Goal: Task Accomplishment & Management: Manage account settings

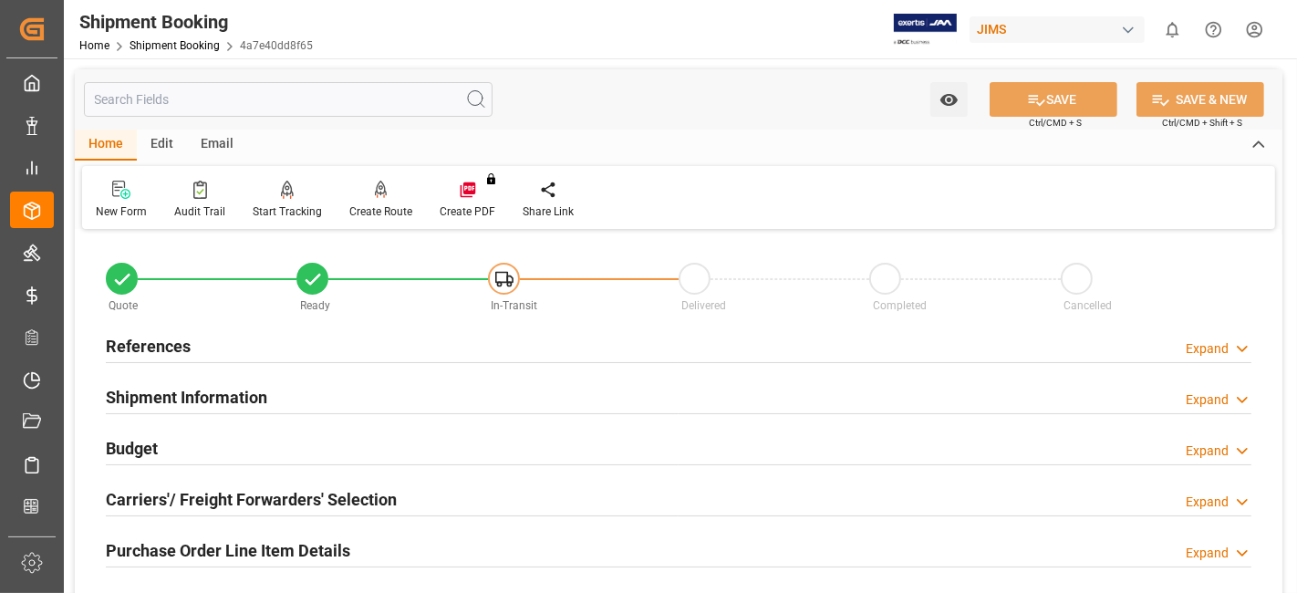
click at [174, 347] on h2 "References" at bounding box center [148, 346] width 85 height 25
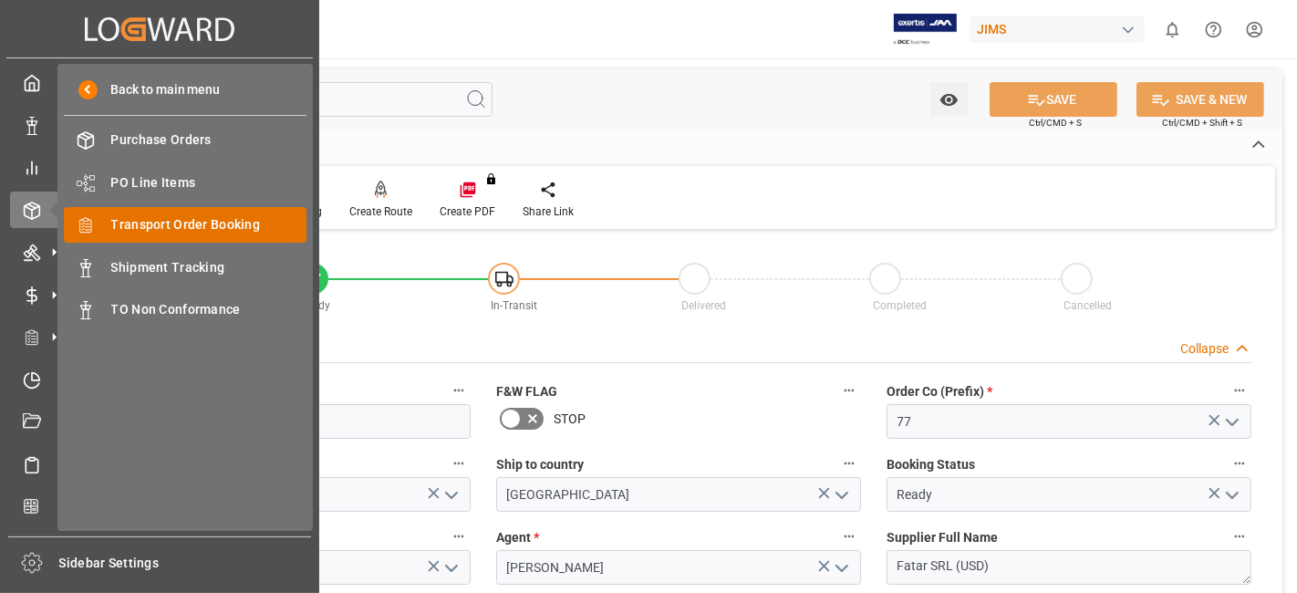
click at [194, 225] on span "Transport Order Booking" at bounding box center [209, 224] width 196 height 19
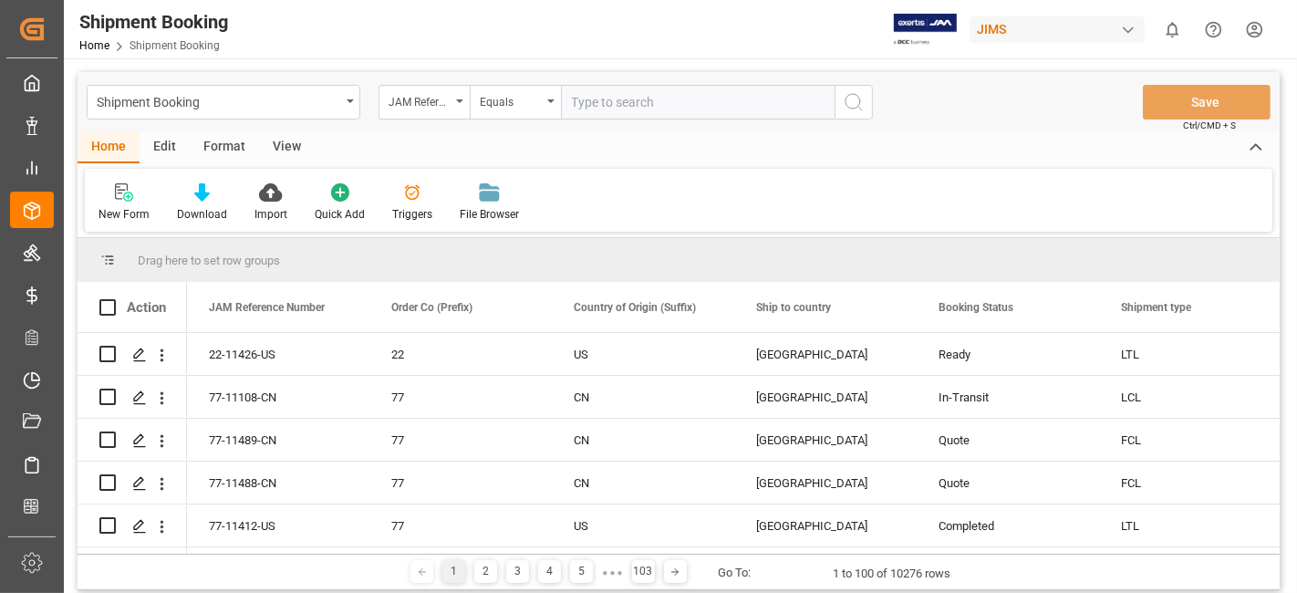
click at [601, 105] on input "text" at bounding box center [698, 102] width 274 height 35
type input "77-11235-US"
click at [849, 103] on icon "search button" at bounding box center [854, 102] width 22 height 22
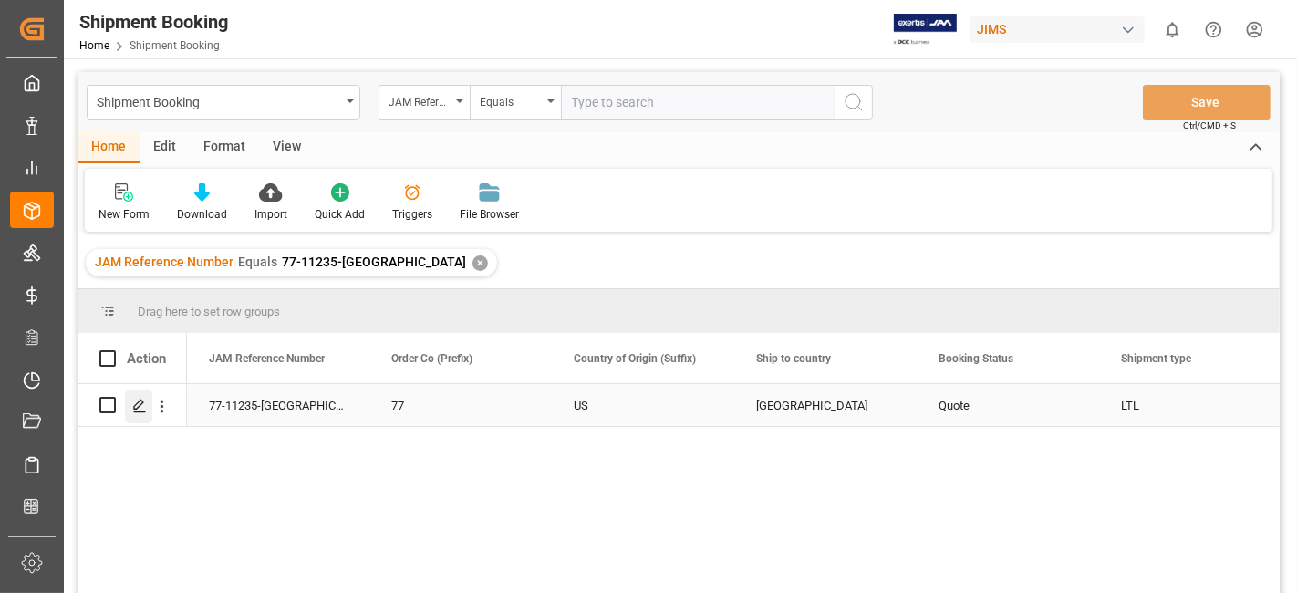
click at [138, 410] on icon "Press SPACE to select this row." at bounding box center [139, 406] width 15 height 15
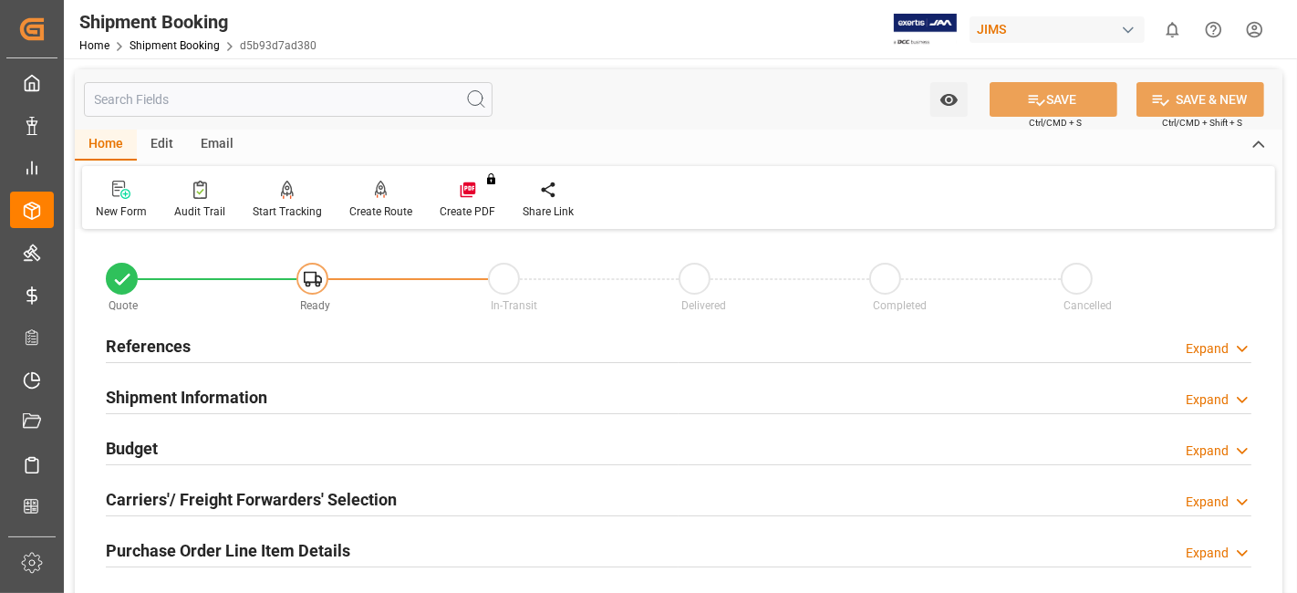
click at [148, 337] on h2 "References" at bounding box center [148, 346] width 85 height 25
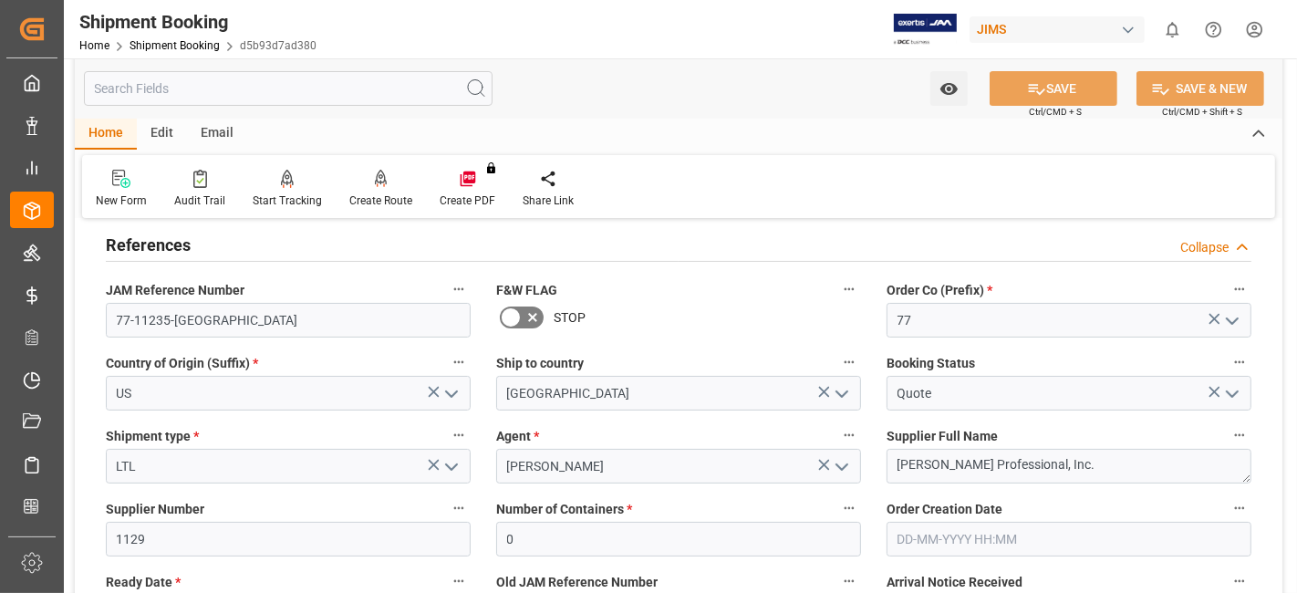
scroll to position [304, 0]
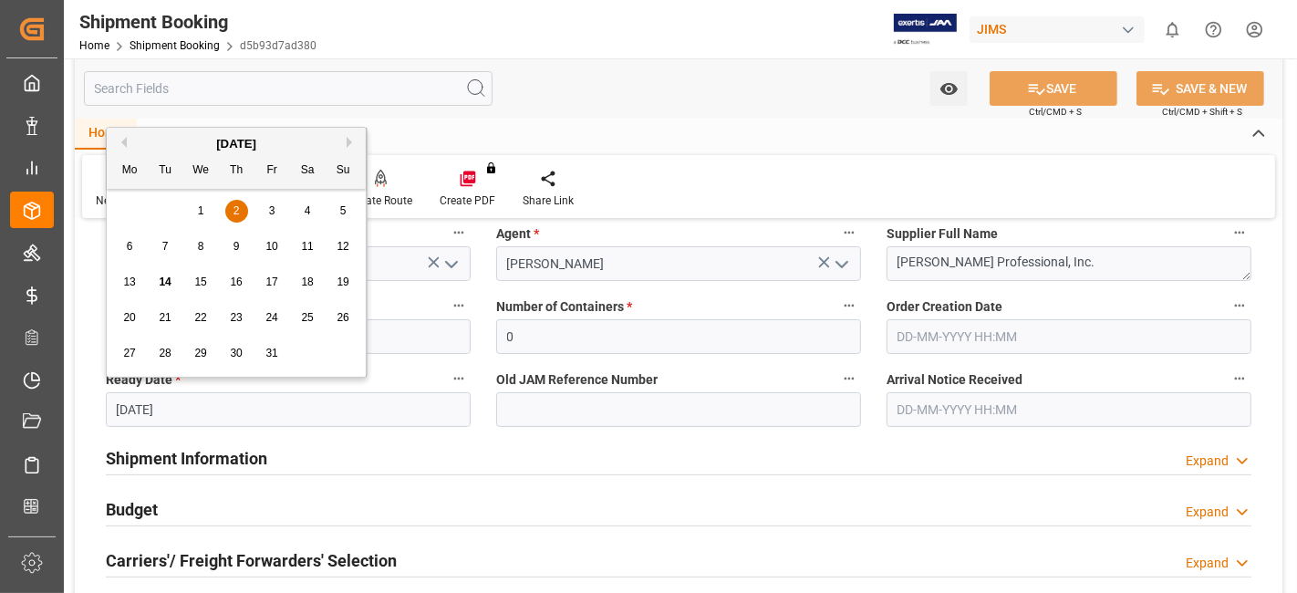
click at [217, 407] on input "02-10-2025" at bounding box center [288, 409] width 365 height 35
click at [159, 284] on span "14" at bounding box center [165, 281] width 12 height 13
type input "14-10-2025"
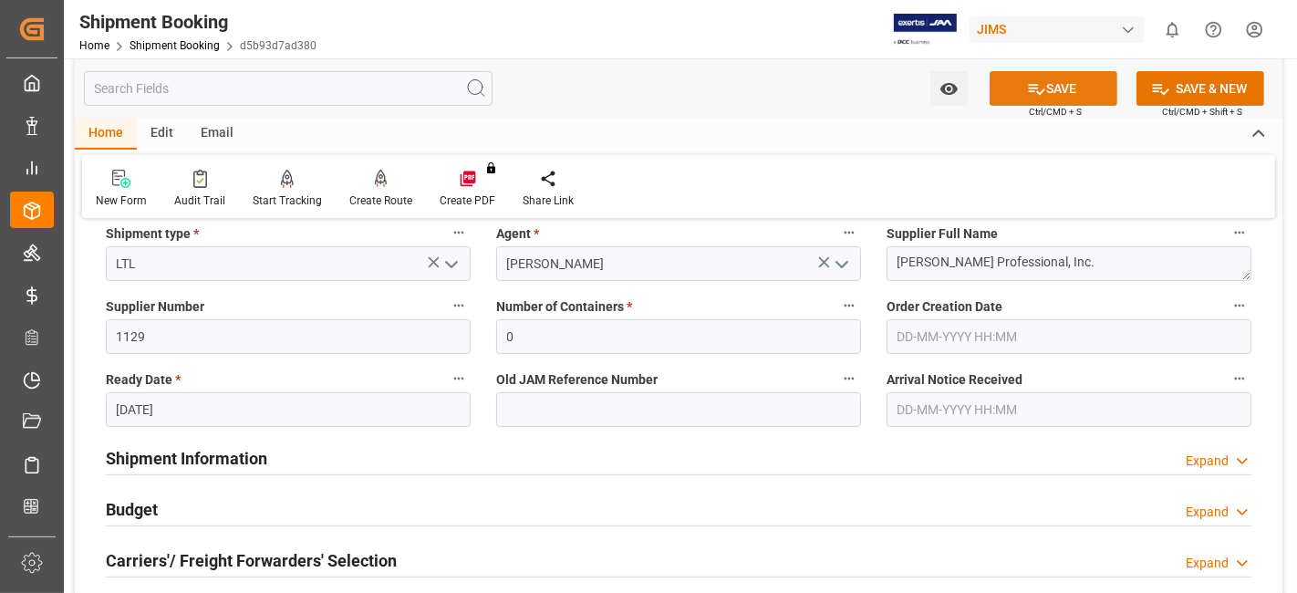
click at [1047, 98] on button "SAVE" at bounding box center [1054, 88] width 128 height 35
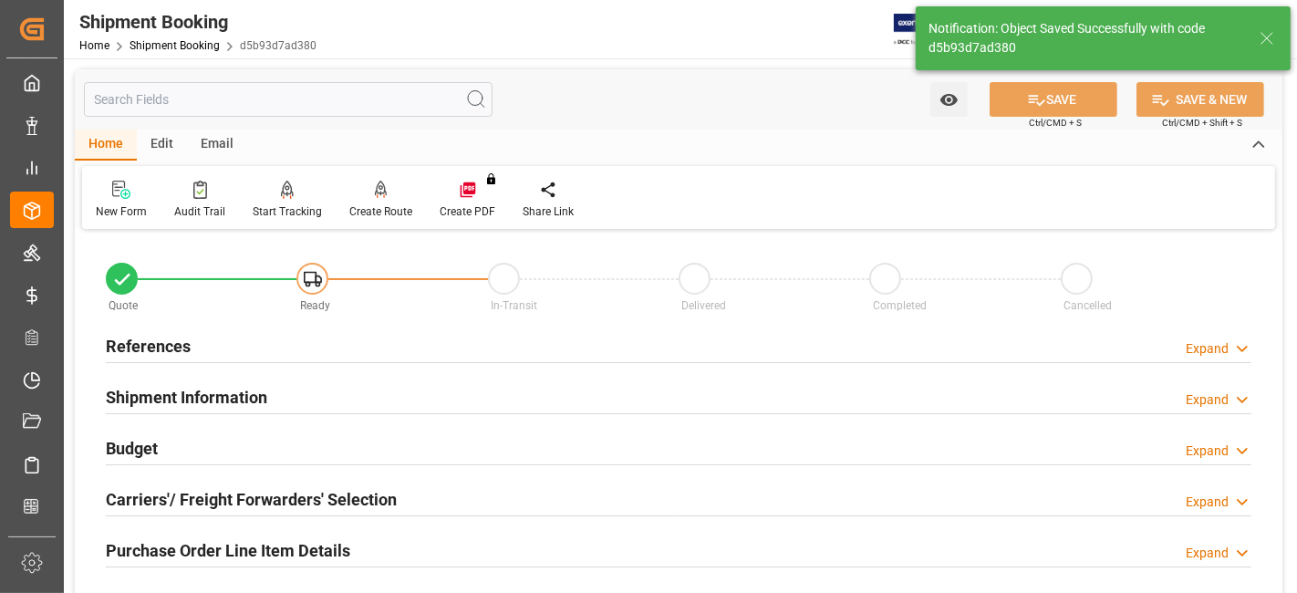
scroll to position [101, 0]
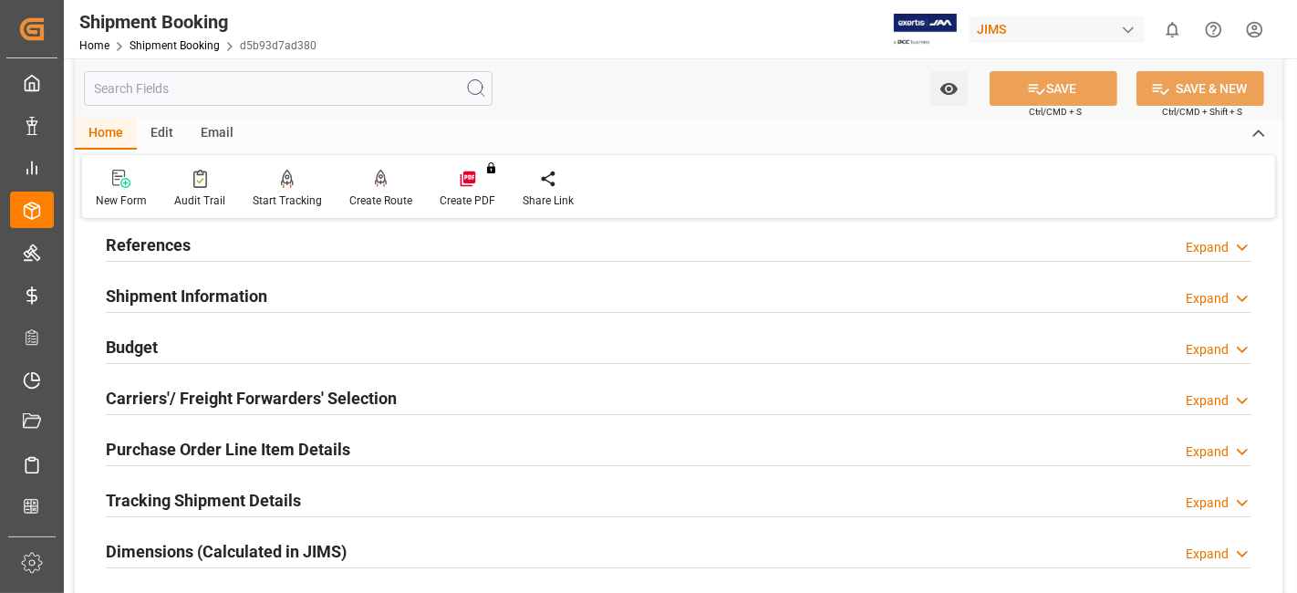
click at [179, 299] on h2 "Shipment Information" at bounding box center [186, 296] width 161 height 25
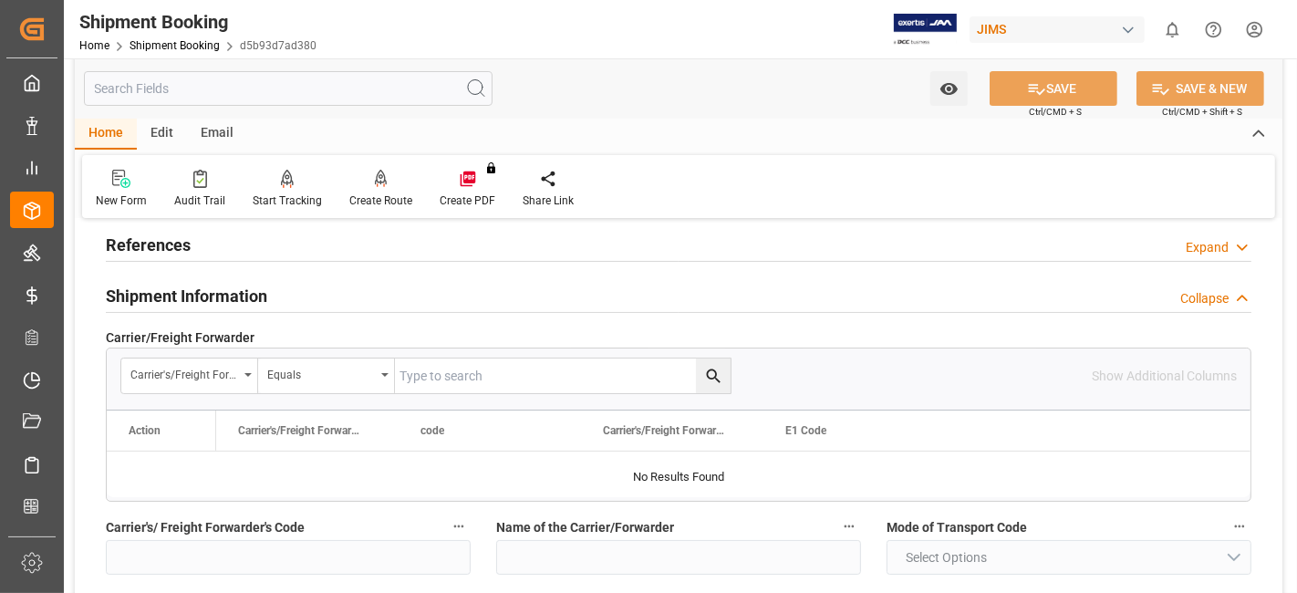
click at [181, 290] on h2 "Shipment Information" at bounding box center [186, 296] width 161 height 25
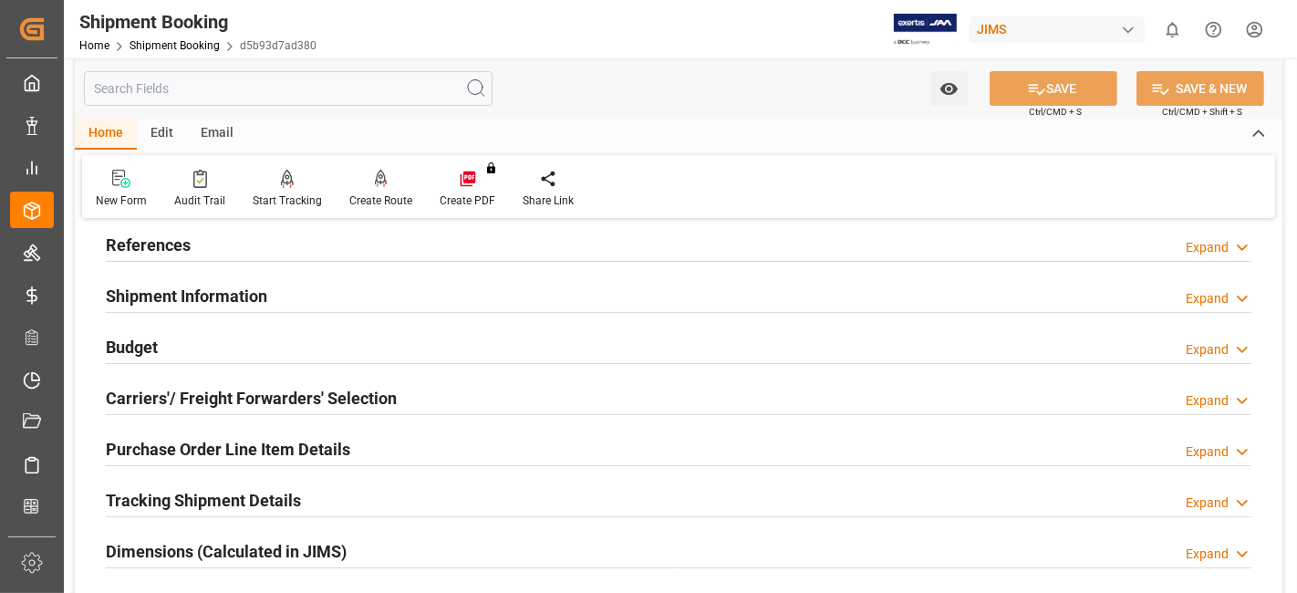
click at [159, 344] on div "Budget Expand" at bounding box center [679, 345] width 1146 height 35
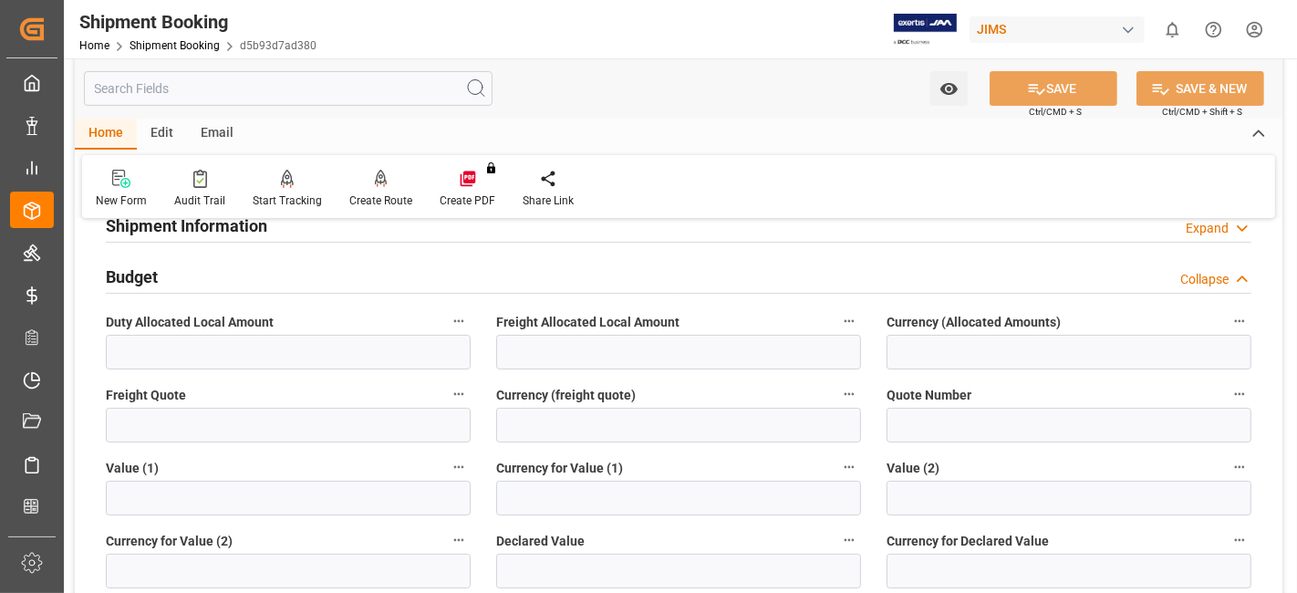
scroll to position [202, 0]
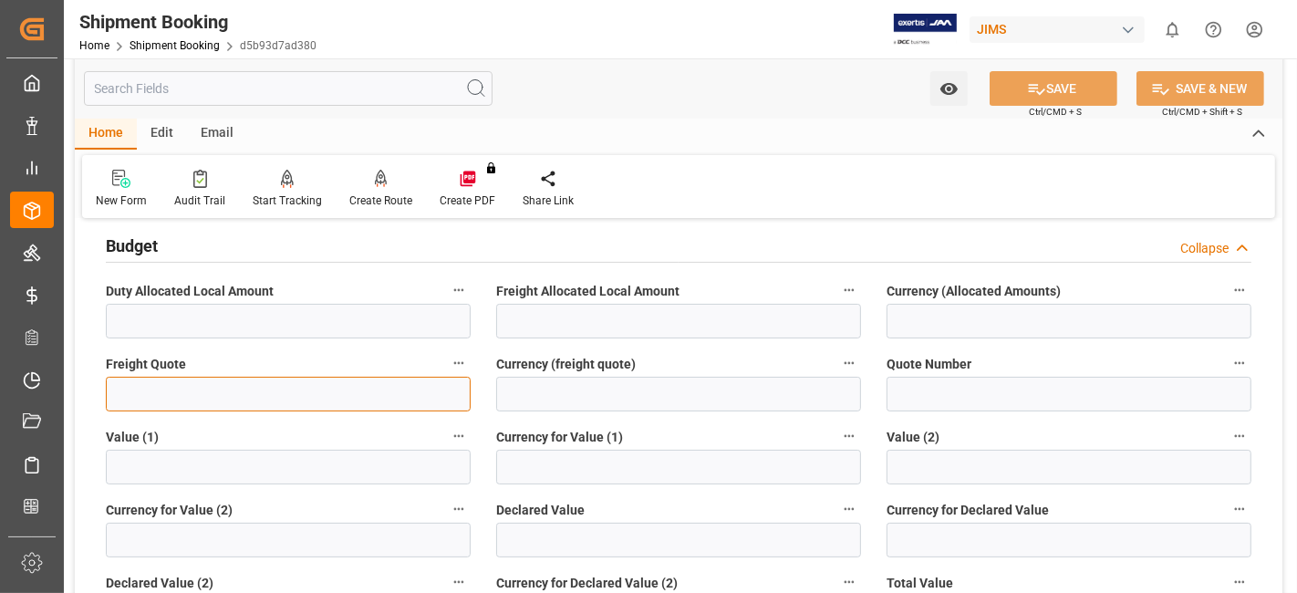
click at [161, 401] on input "text" at bounding box center [288, 394] width 365 height 35
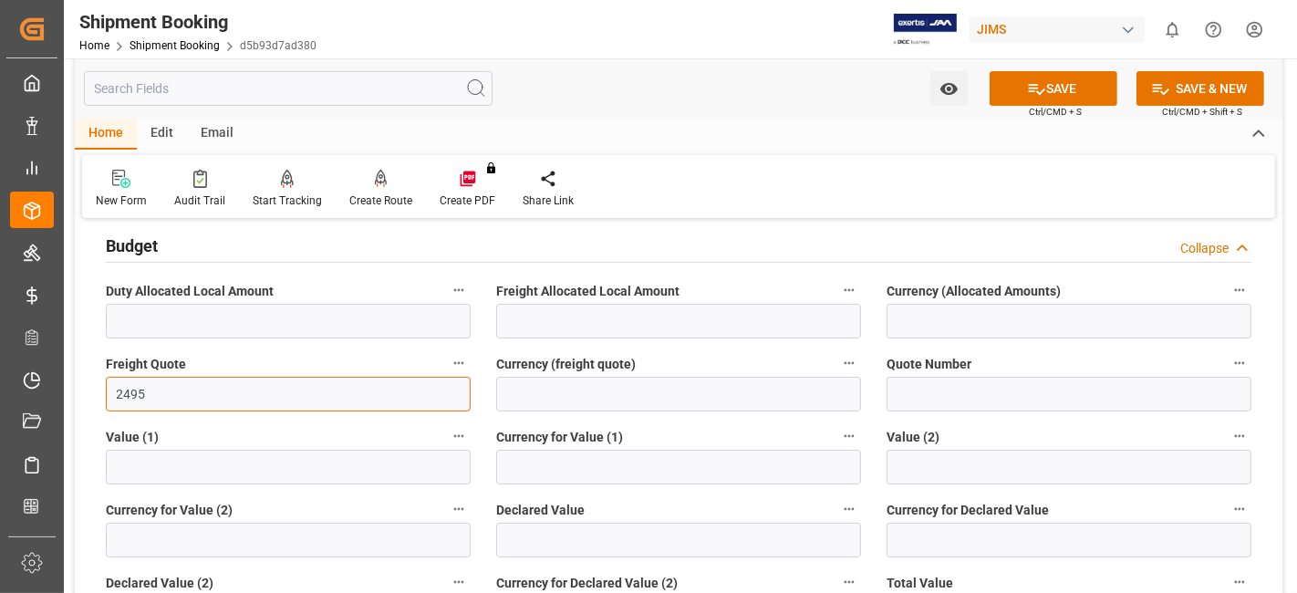
type input "2495"
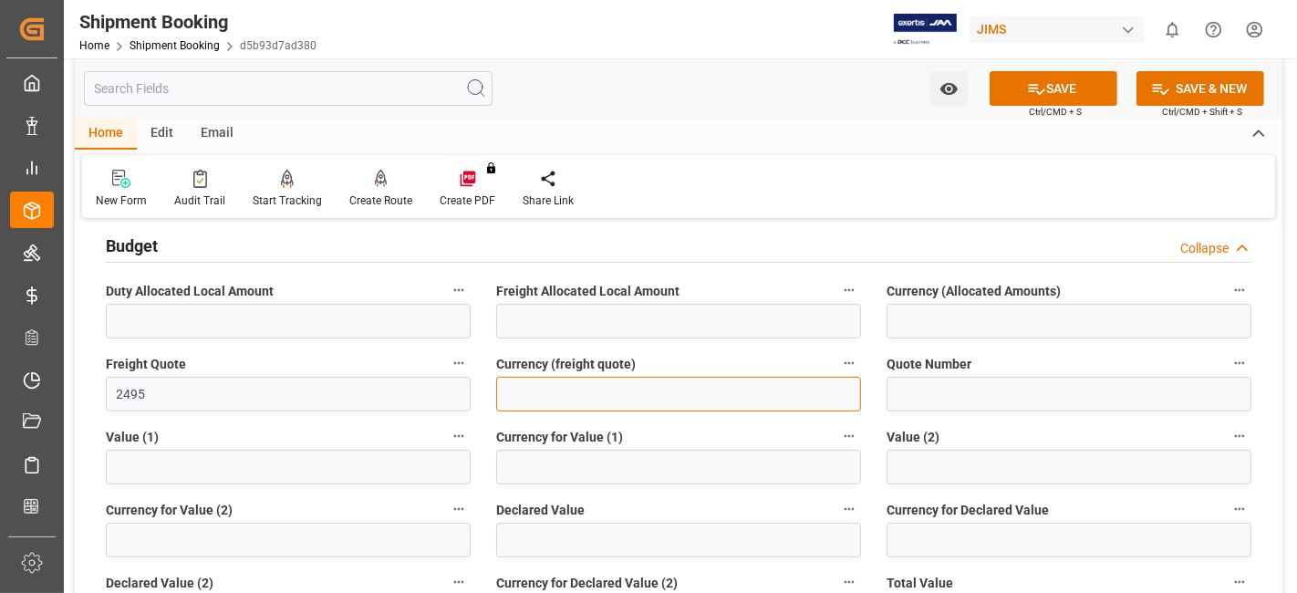
click at [584, 402] on input at bounding box center [678, 394] width 365 height 35
type input "CAD"
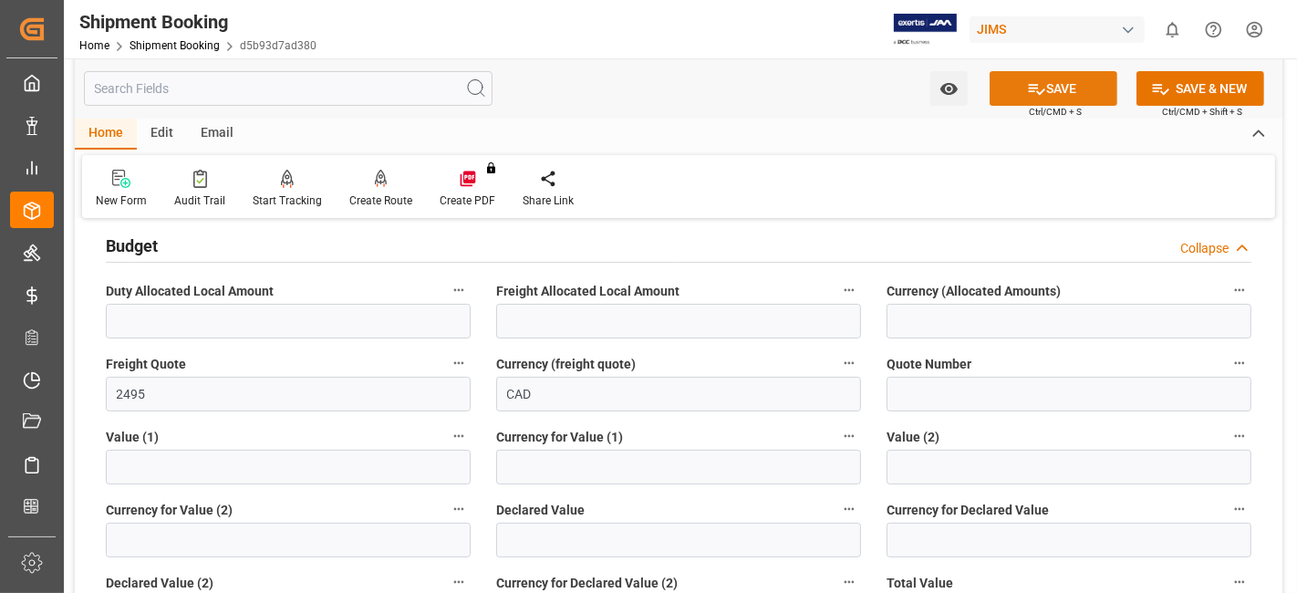
click at [1042, 93] on icon at bounding box center [1036, 88] width 19 height 19
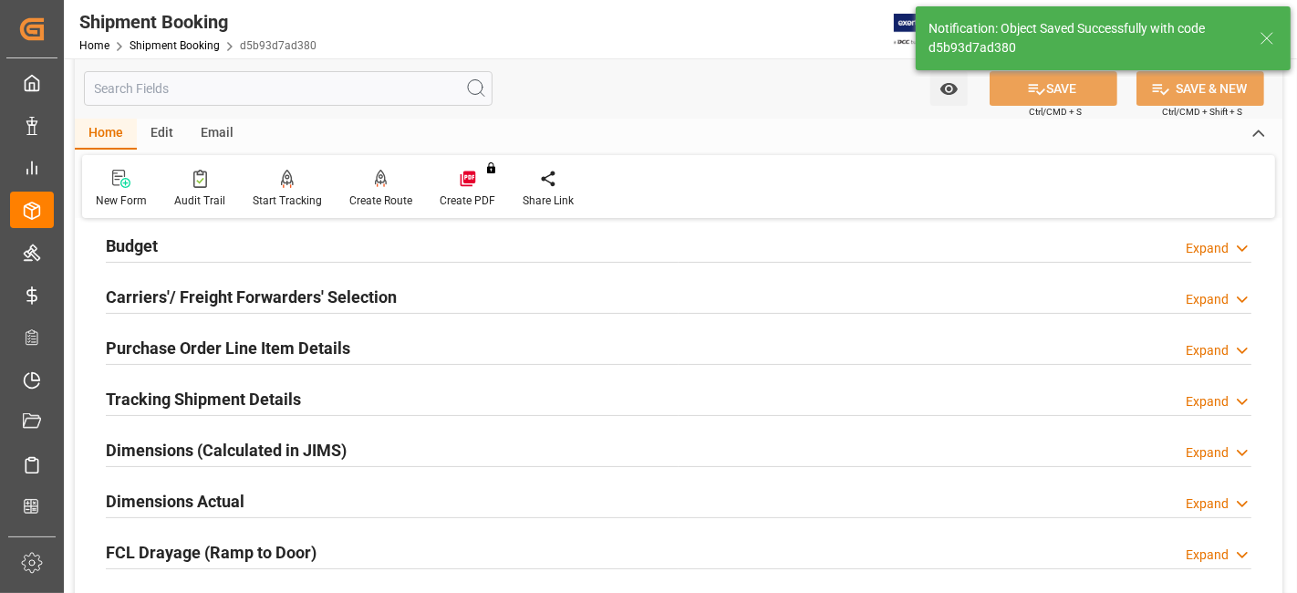
click at [241, 295] on h2 "Carriers'/ Freight Forwarders' Selection" at bounding box center [251, 297] width 291 height 25
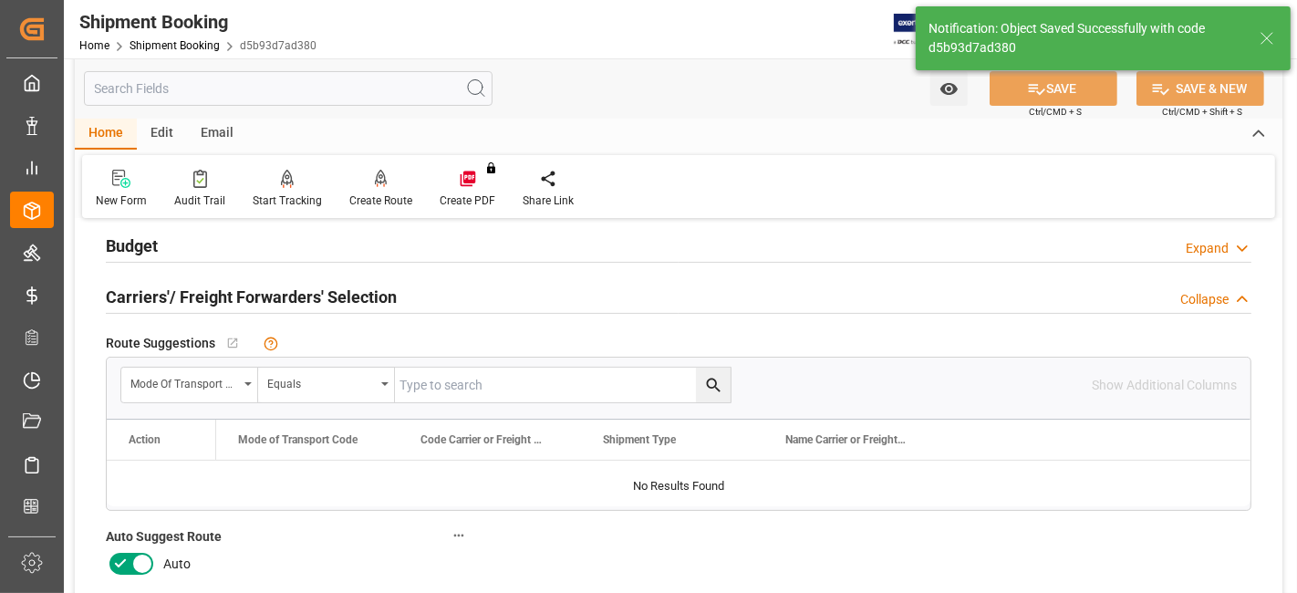
click at [126, 558] on icon at bounding box center [120, 564] width 22 height 22
click at [0, 0] on input "checkbox" at bounding box center [0, 0] width 0 height 0
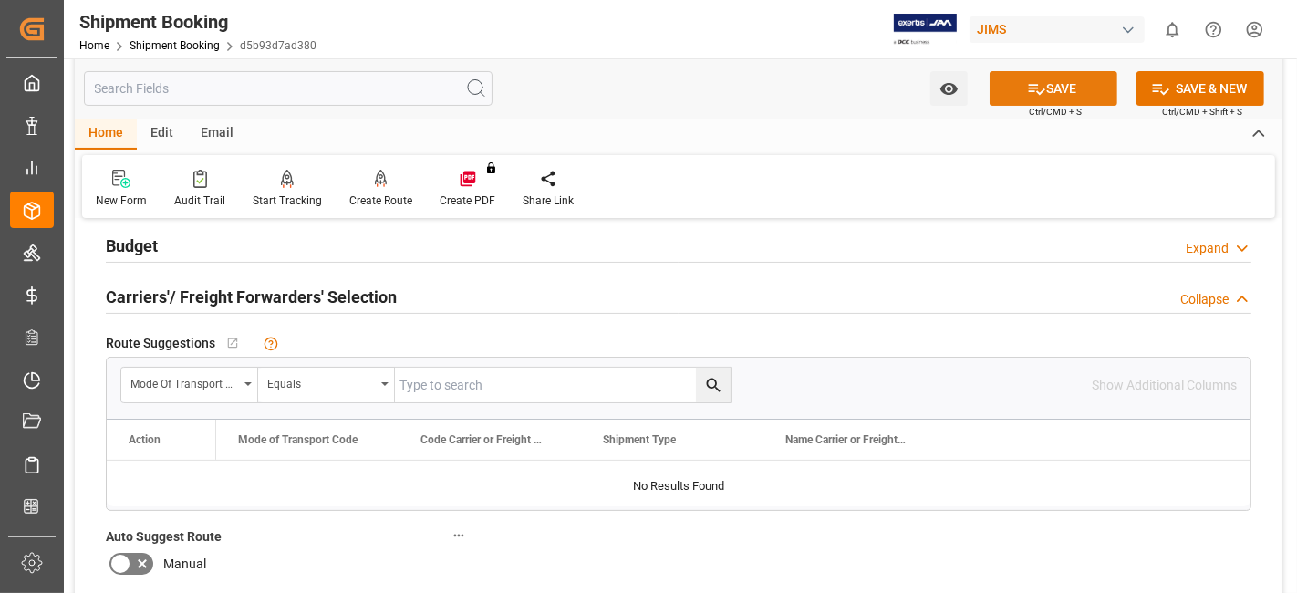
click at [1042, 91] on icon at bounding box center [1036, 88] width 19 height 19
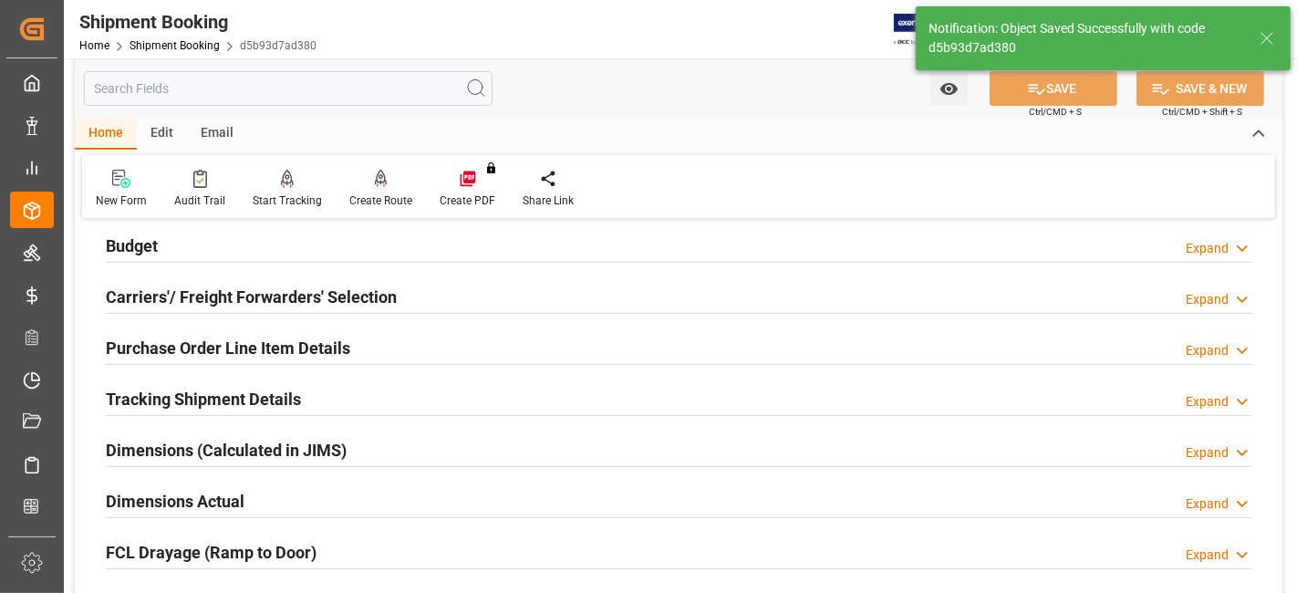
click at [378, 192] on div "Create Route" at bounding box center [381, 189] width 90 height 40
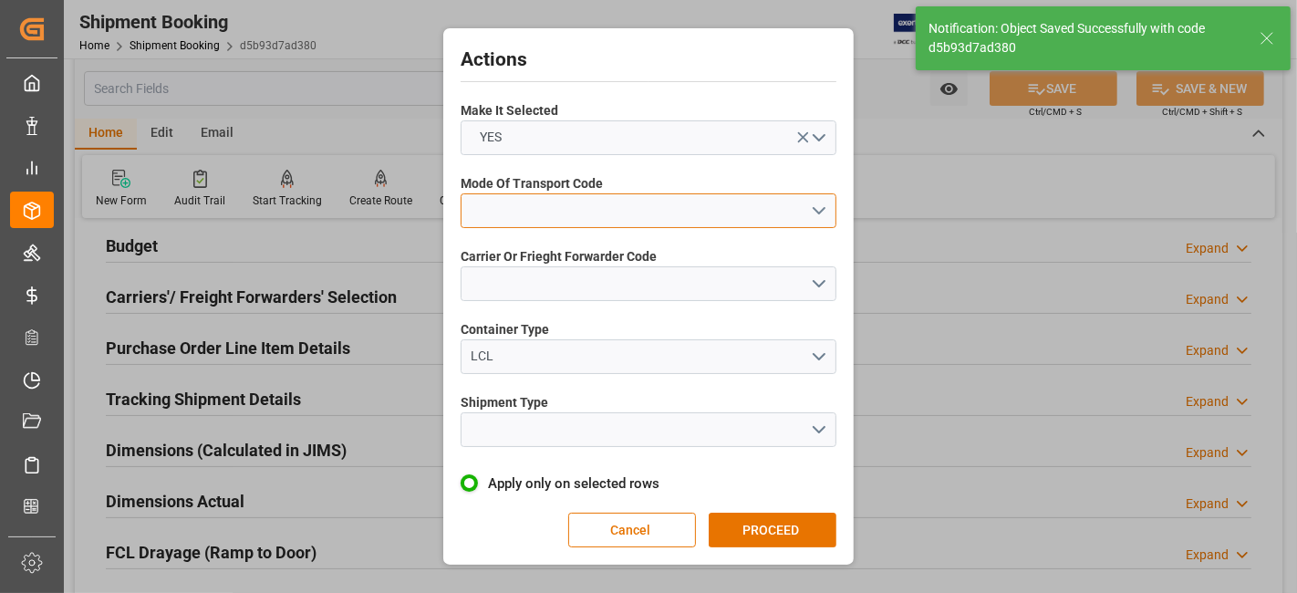
click at [802, 211] on button "open menu" at bounding box center [649, 210] width 376 height 35
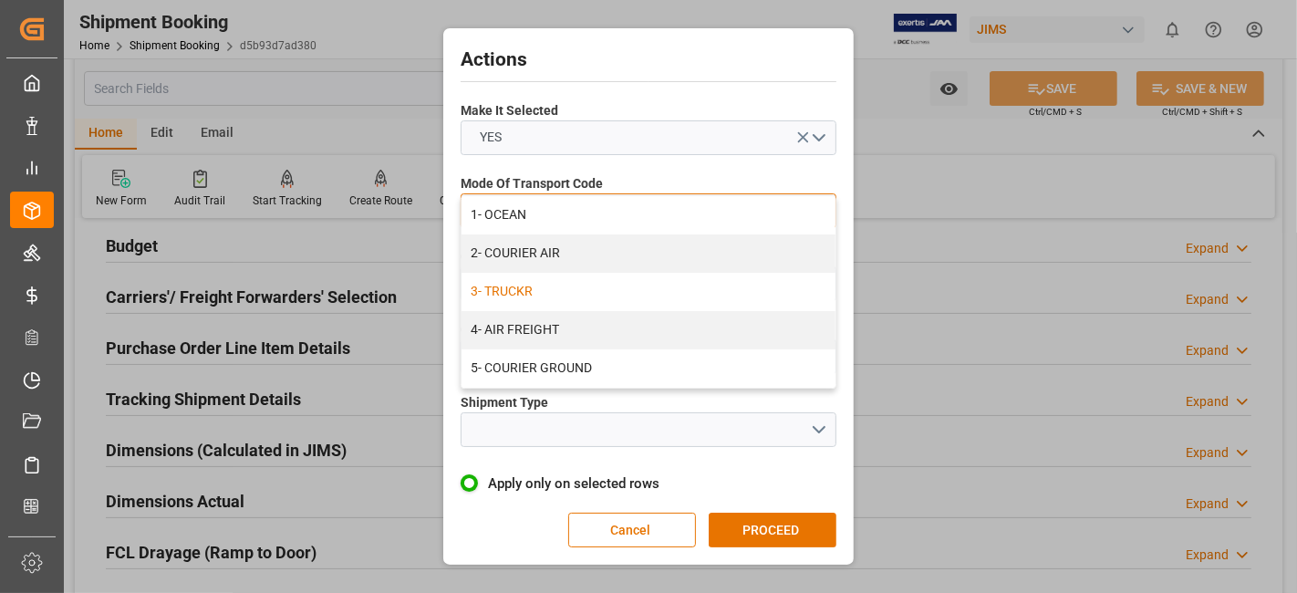
click at [662, 298] on div "3- TRUCKR" at bounding box center [648, 292] width 374 height 38
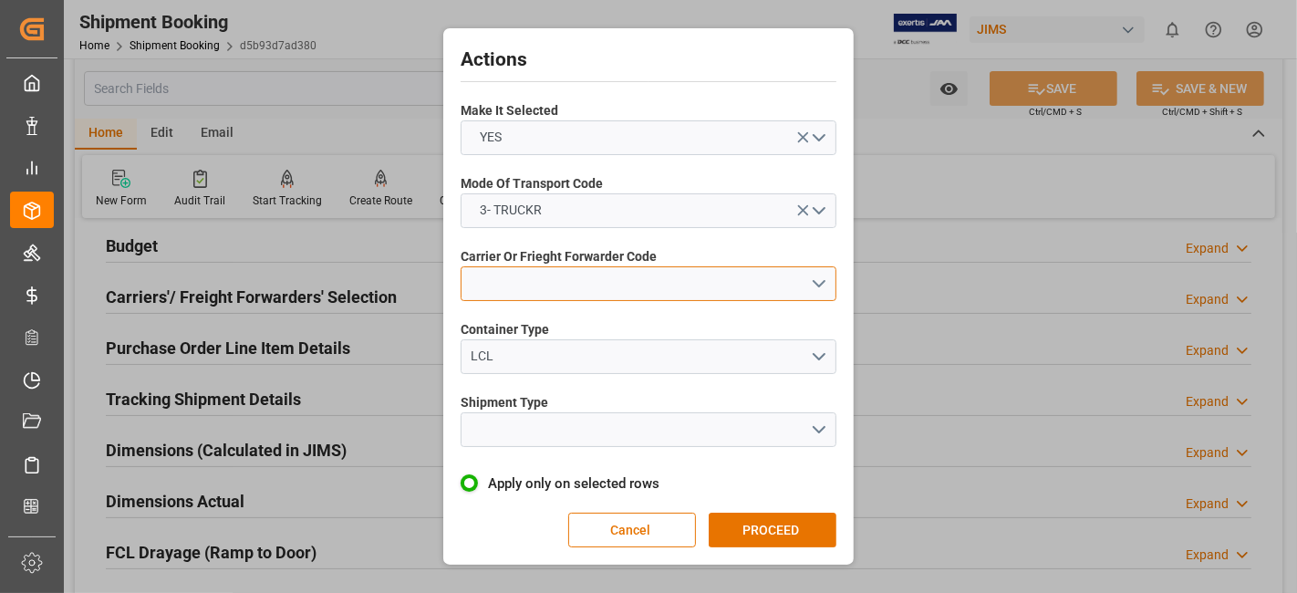
click at [807, 286] on button "open menu" at bounding box center [649, 283] width 376 height 35
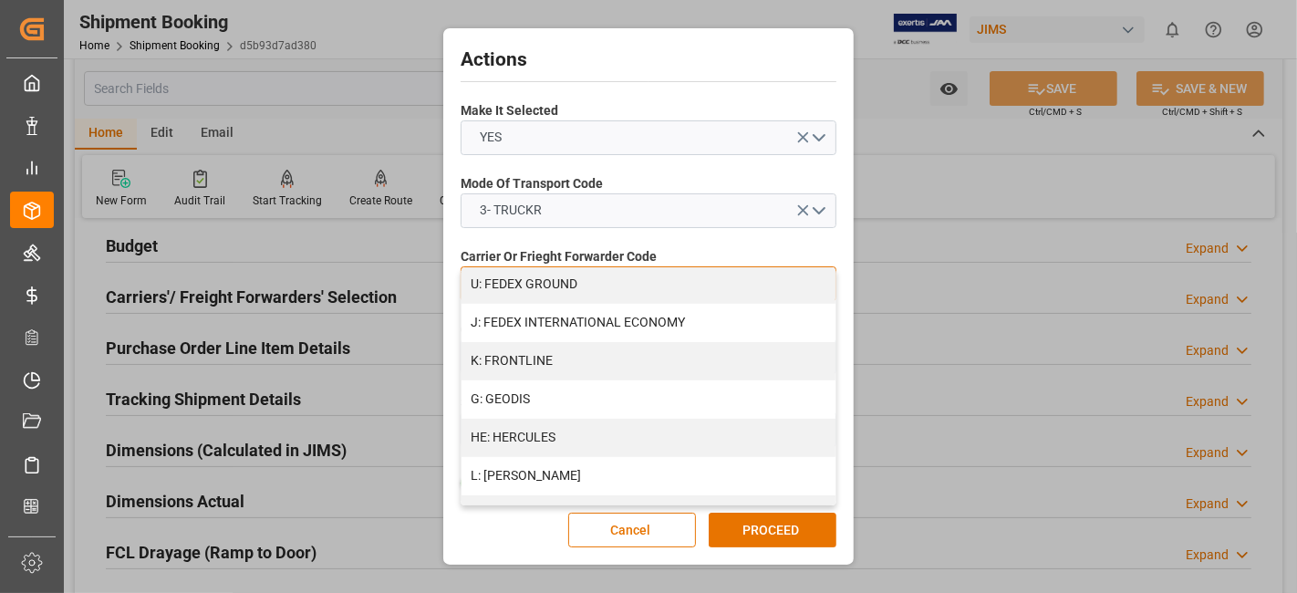
scroll to position [607, 0]
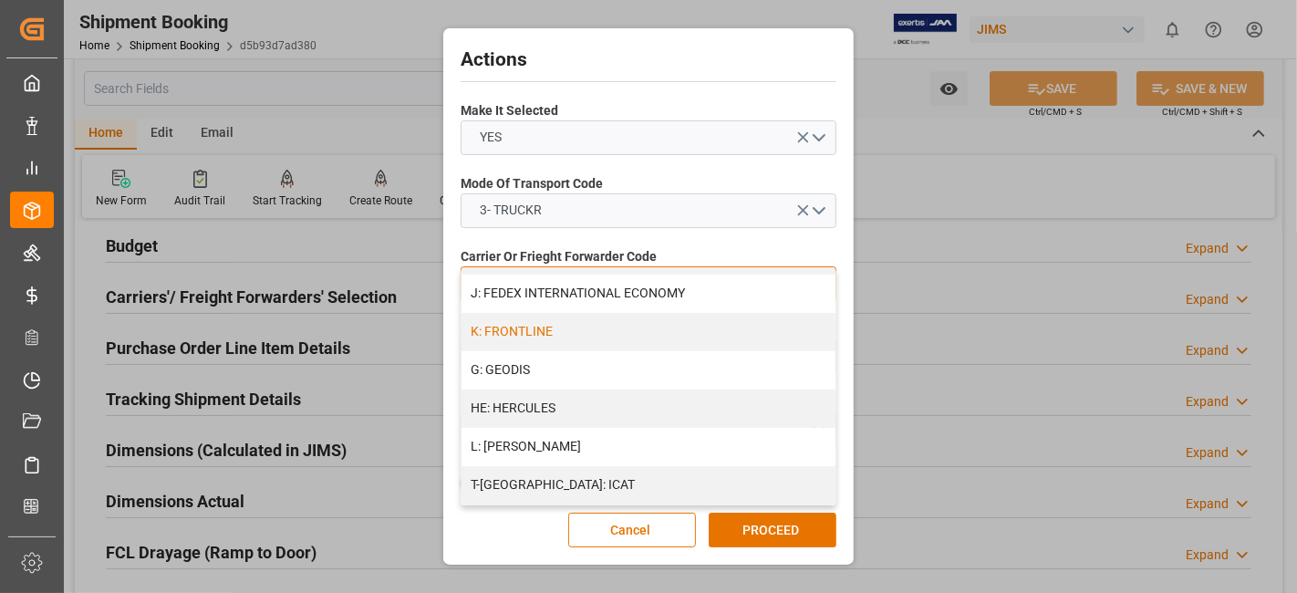
click at [573, 320] on div "K: FRONTLINE" at bounding box center [648, 332] width 374 height 38
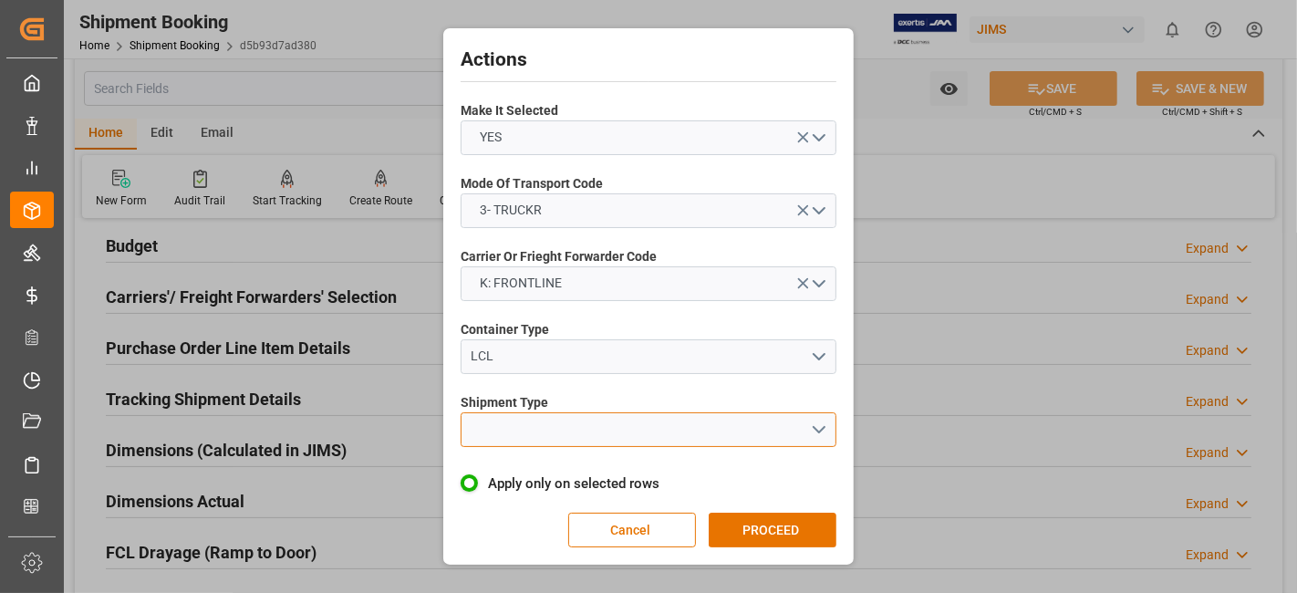
click at [821, 429] on button "open menu" at bounding box center [649, 429] width 376 height 35
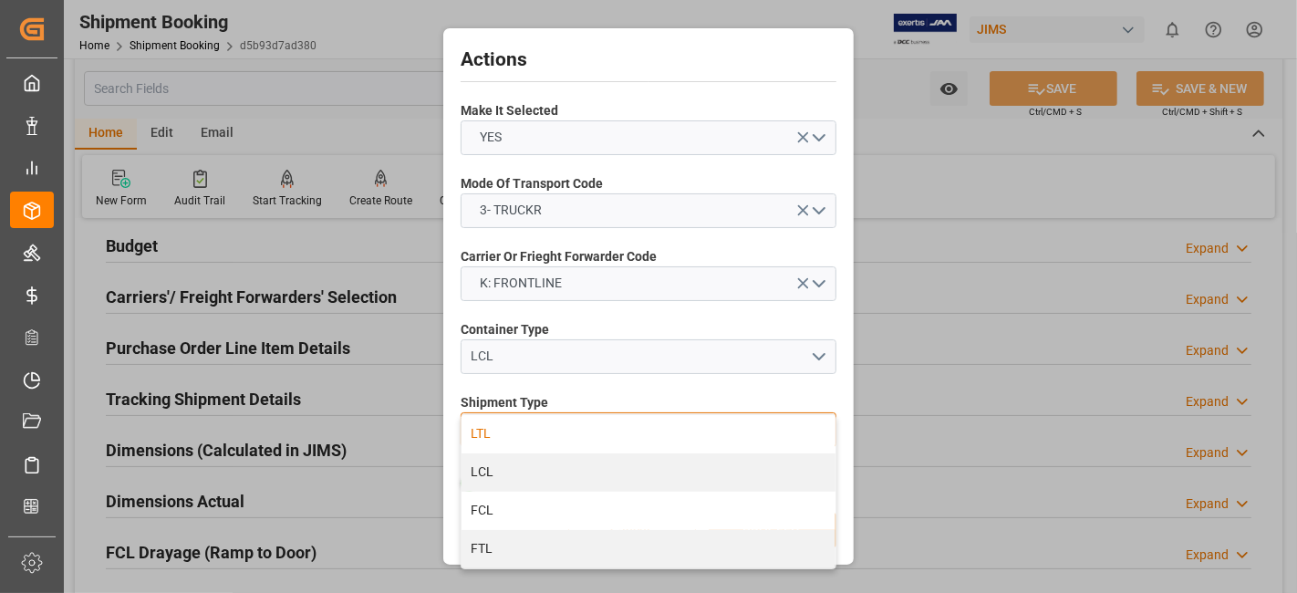
click at [563, 441] on div "LTL" at bounding box center [648, 434] width 374 height 38
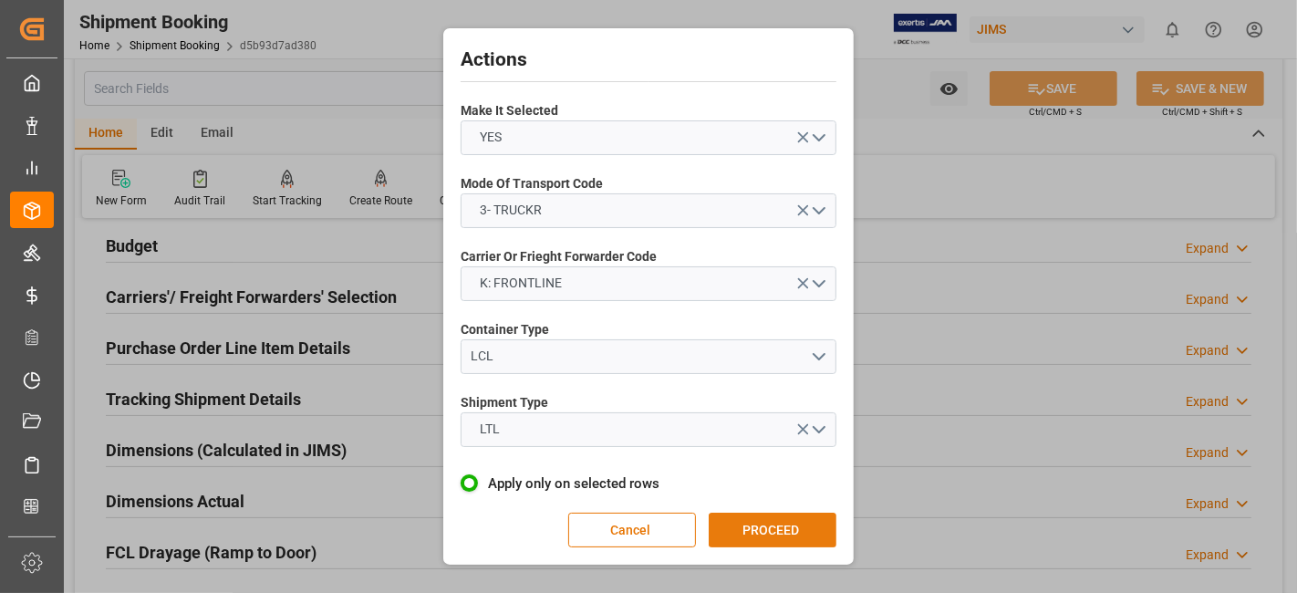
click at [757, 516] on button "PROCEED" at bounding box center [773, 530] width 128 height 35
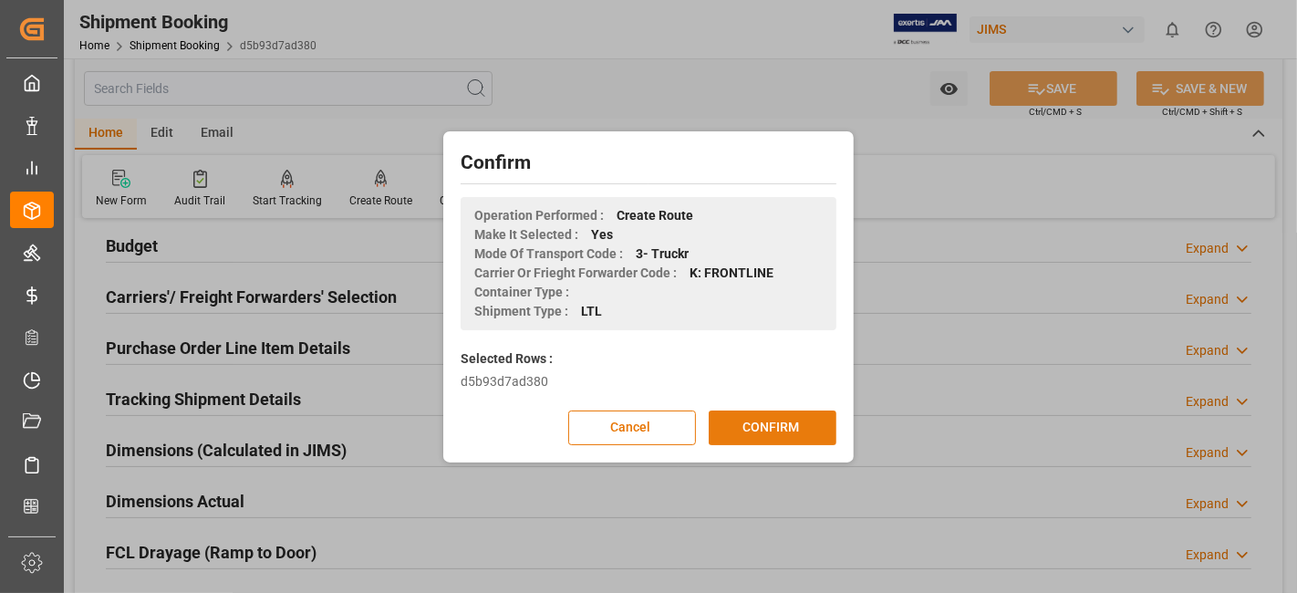
click at [755, 436] on button "CONFIRM" at bounding box center [773, 427] width 128 height 35
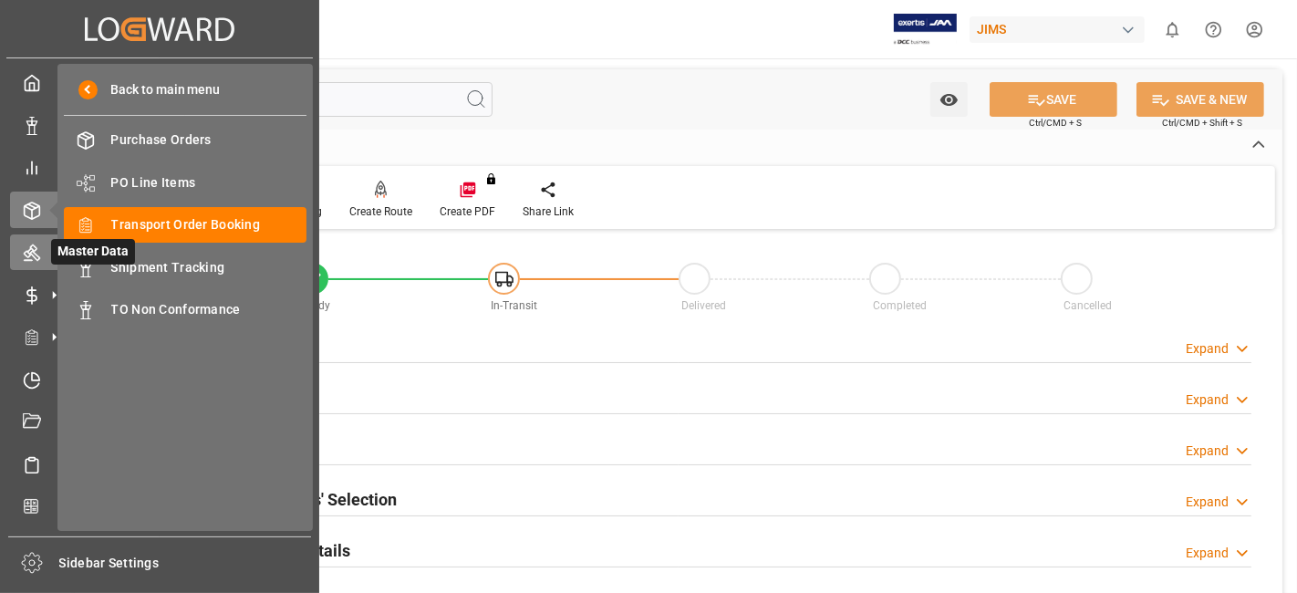
click at [31, 256] on icon at bounding box center [32, 253] width 18 height 18
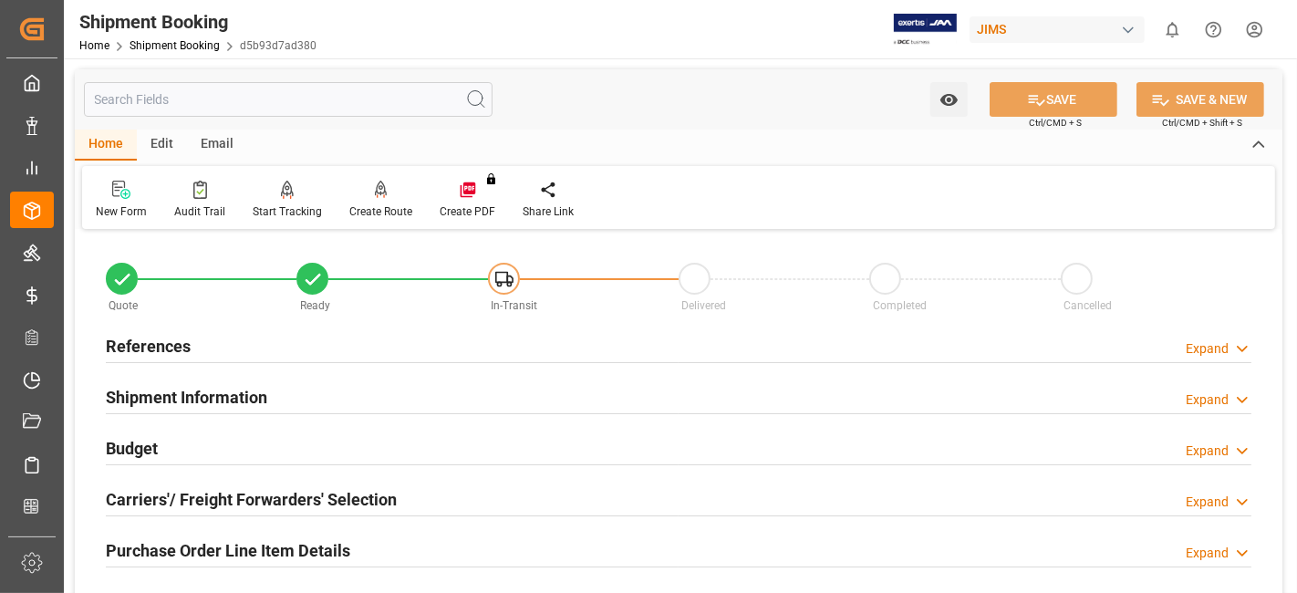
click at [193, 347] on div "References Expand" at bounding box center [679, 344] width 1146 height 35
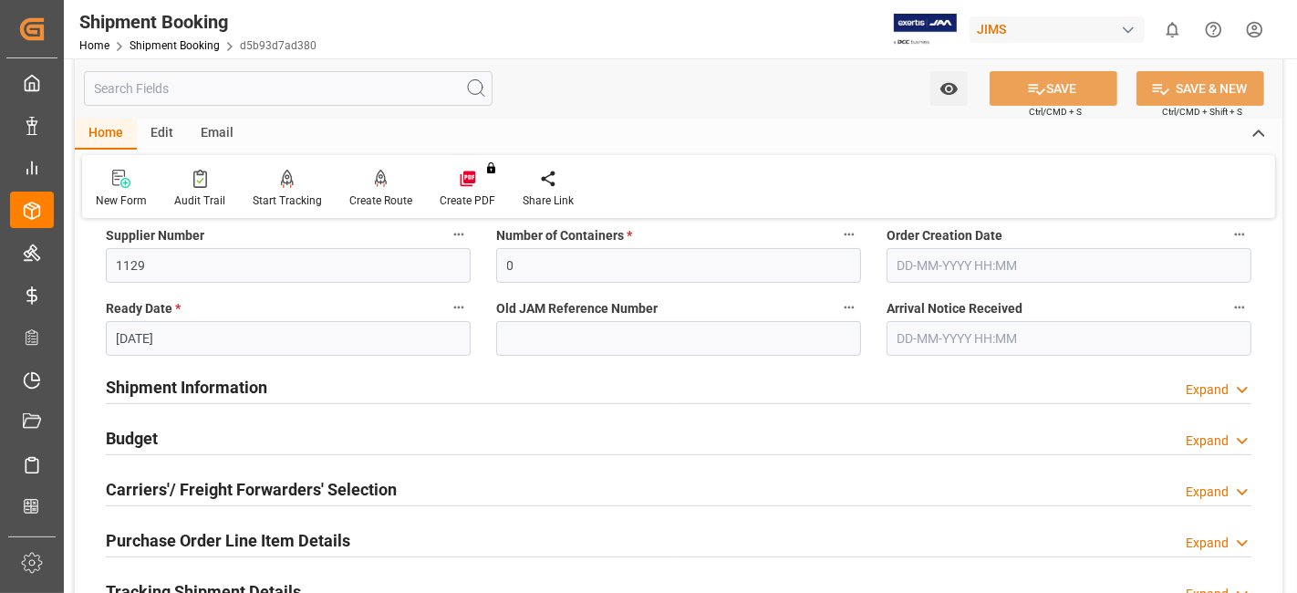
scroll to position [405, 0]
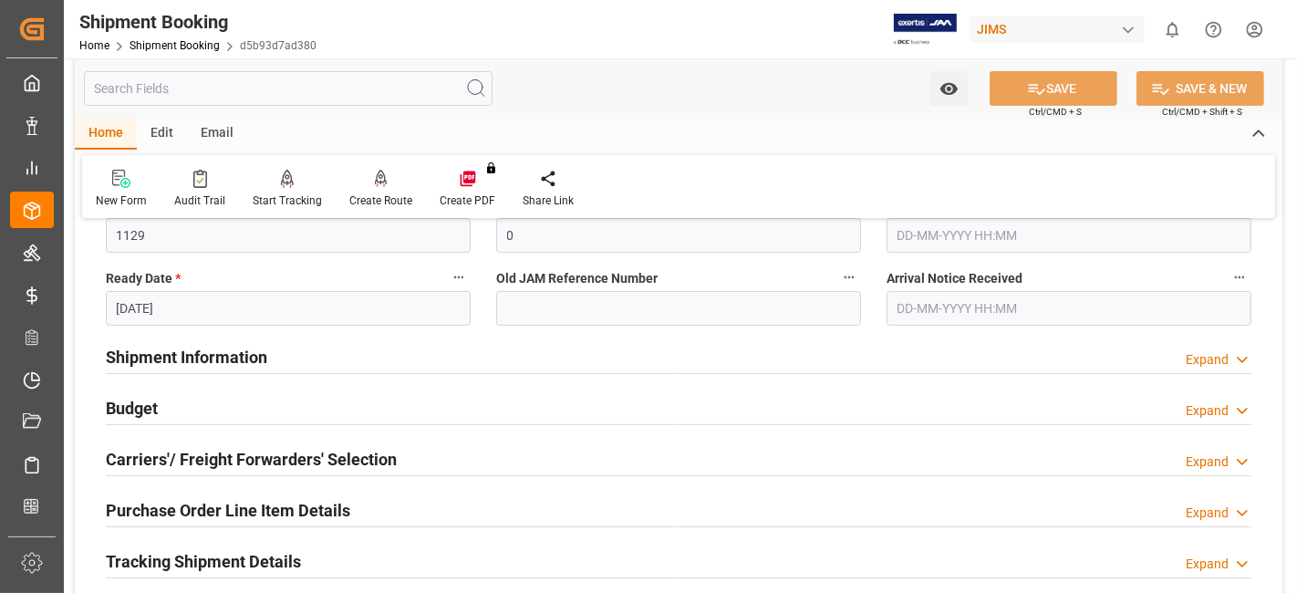
click at [254, 359] on h2 "Shipment Information" at bounding box center [186, 357] width 161 height 25
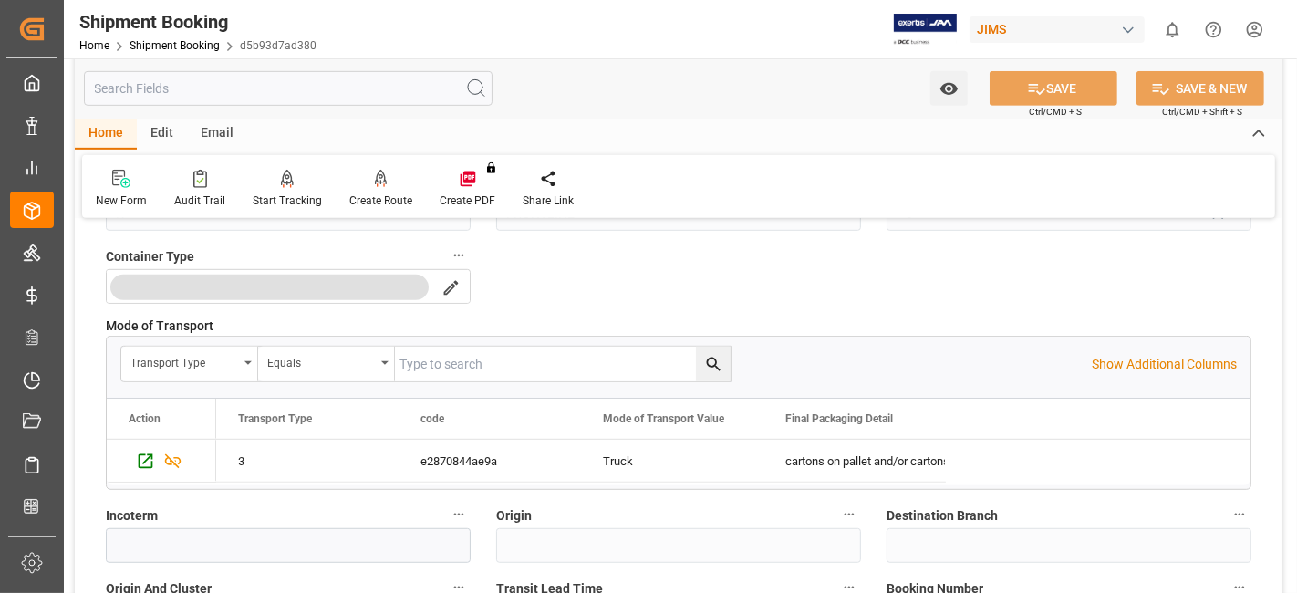
scroll to position [1013, 0]
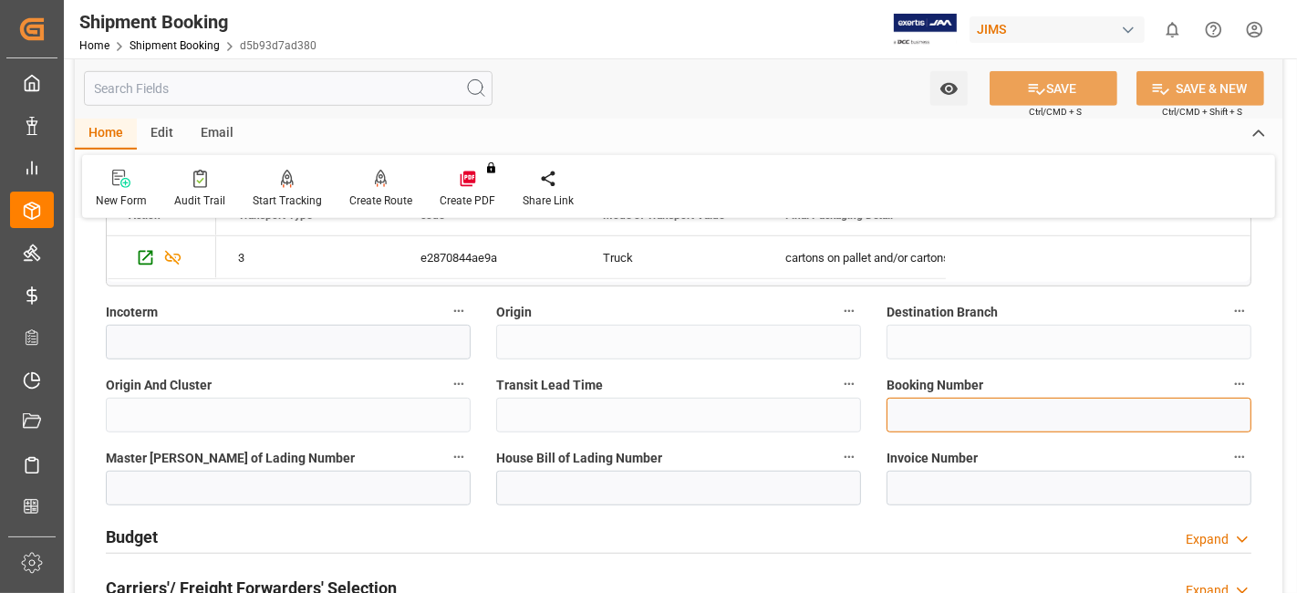
click at [933, 400] on input at bounding box center [1068, 415] width 365 height 35
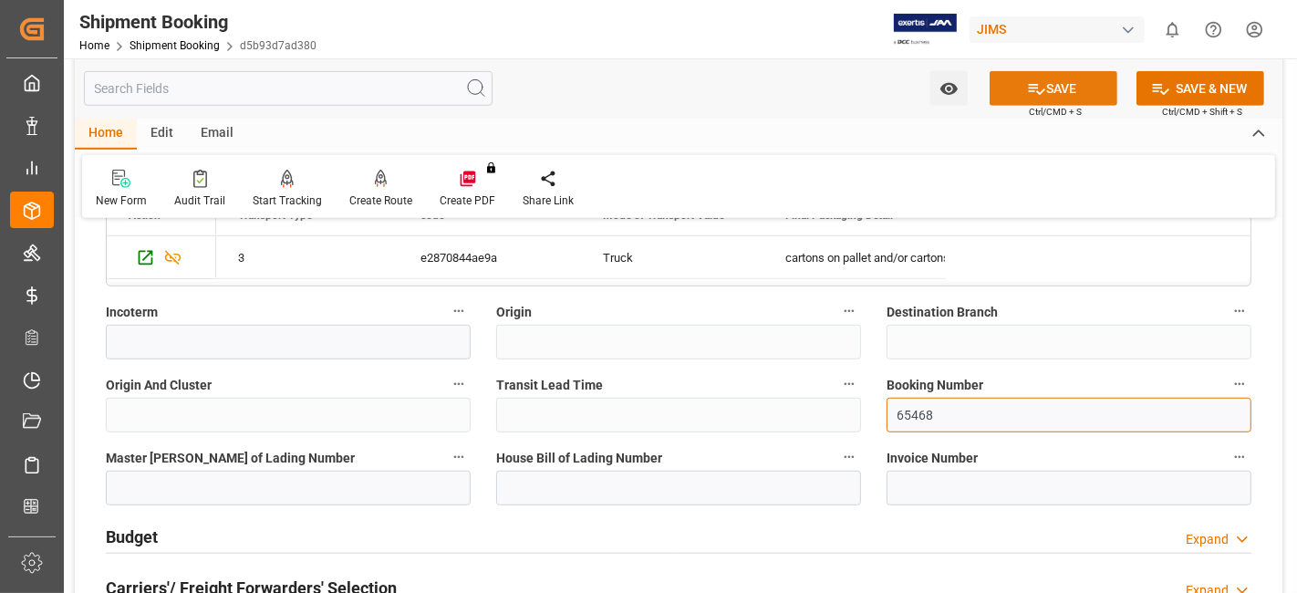
type input "65468"
click at [1031, 90] on icon at bounding box center [1037, 89] width 16 height 11
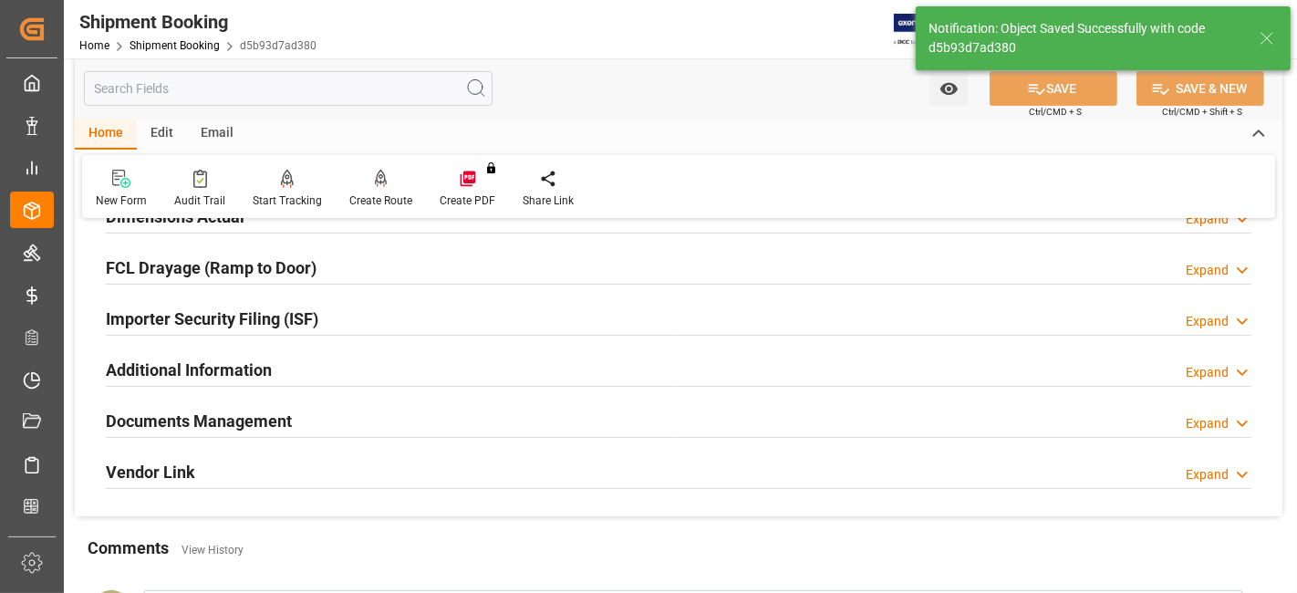
scroll to position [506, 0]
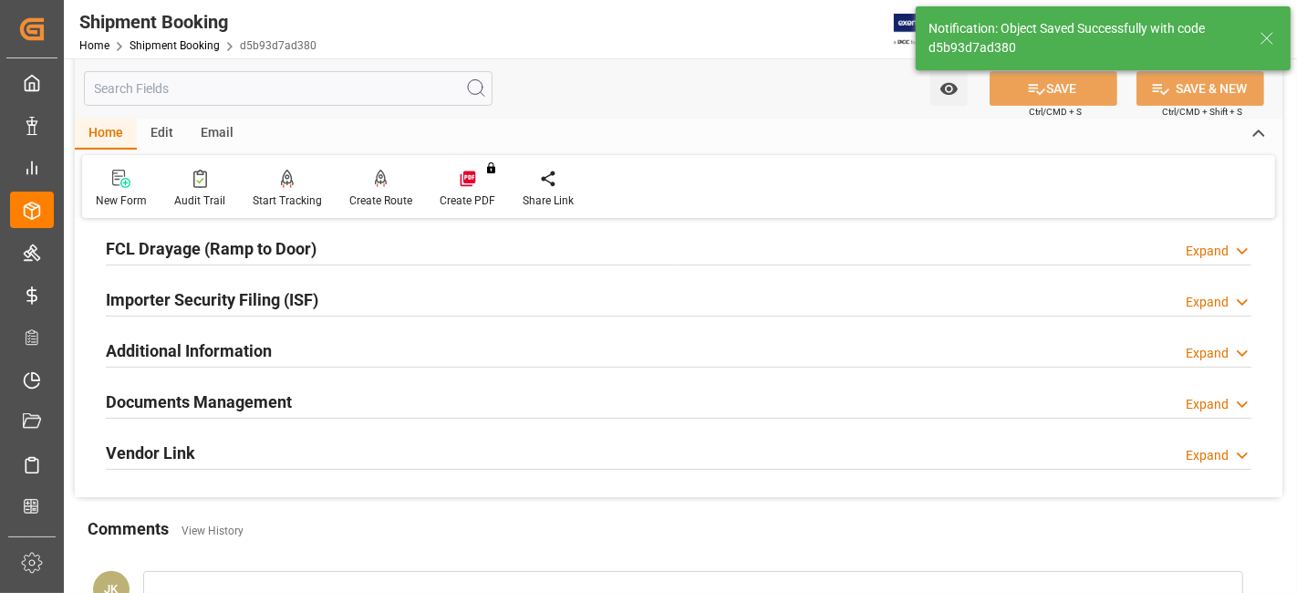
click at [242, 402] on h2 "Documents Management" at bounding box center [199, 401] width 186 height 25
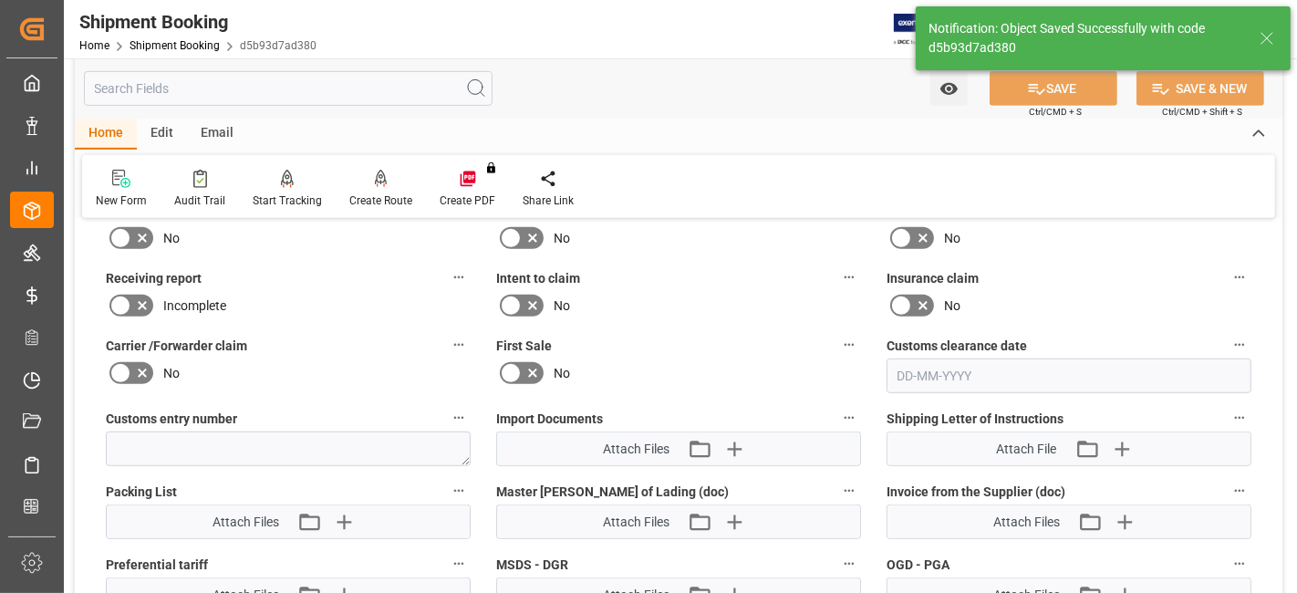
scroll to position [709, 0]
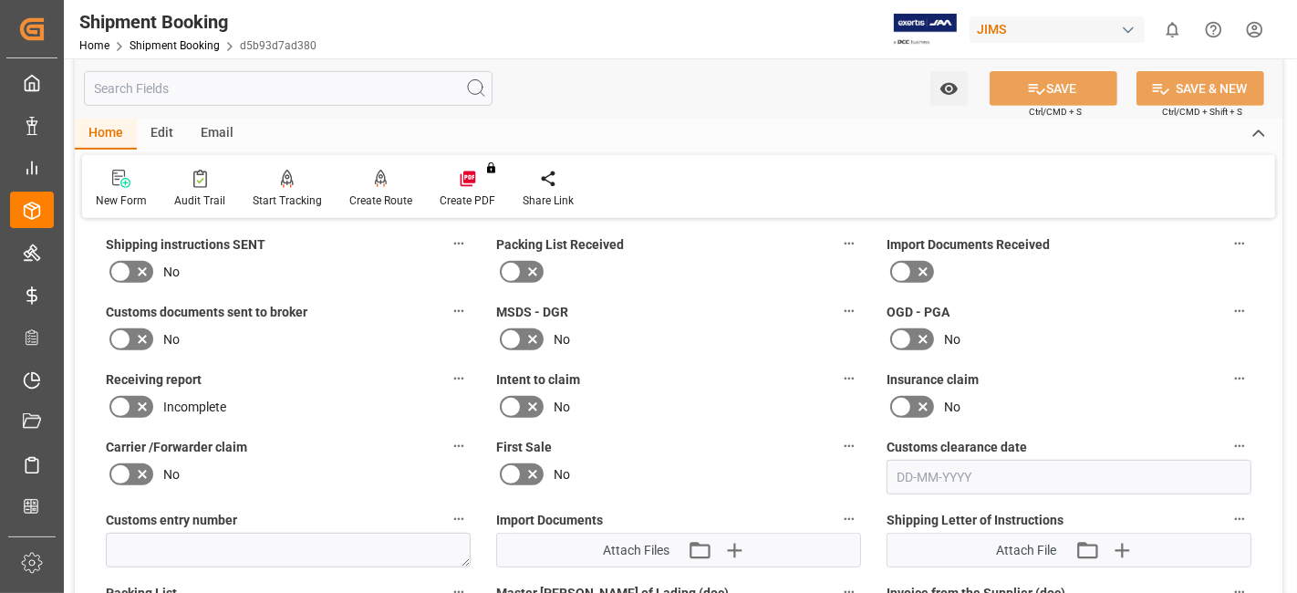
click at [139, 267] on icon at bounding box center [142, 272] width 22 height 22
click at [0, 0] on input "checkbox" at bounding box center [0, 0] width 0 height 0
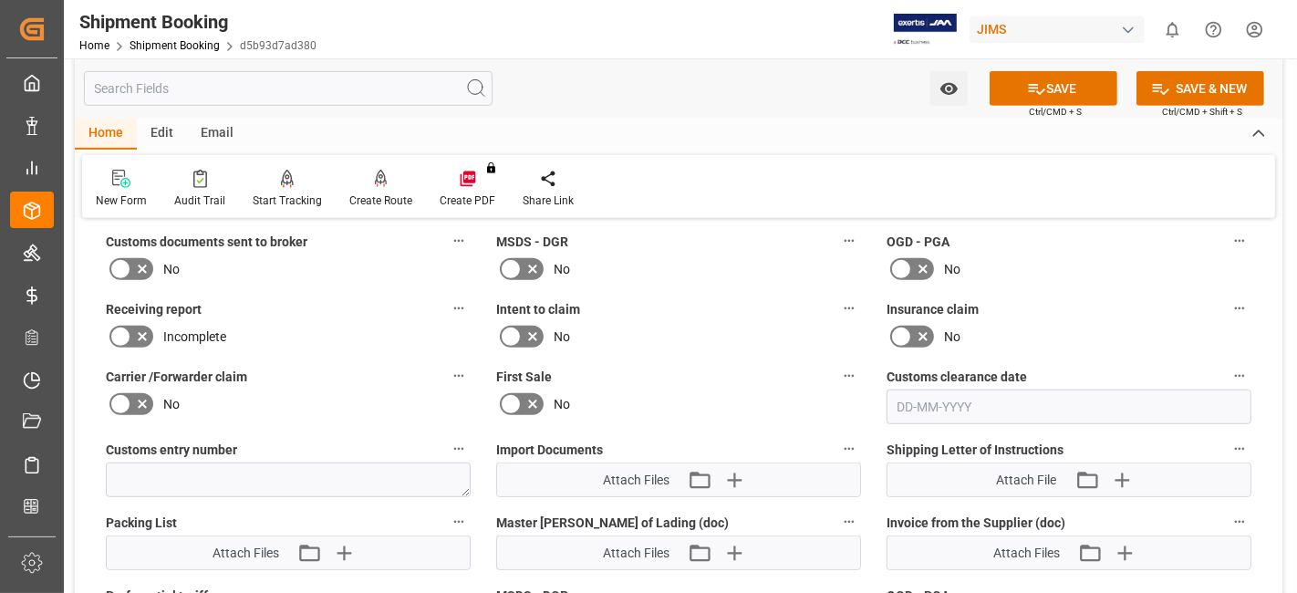
scroll to position [810, 0]
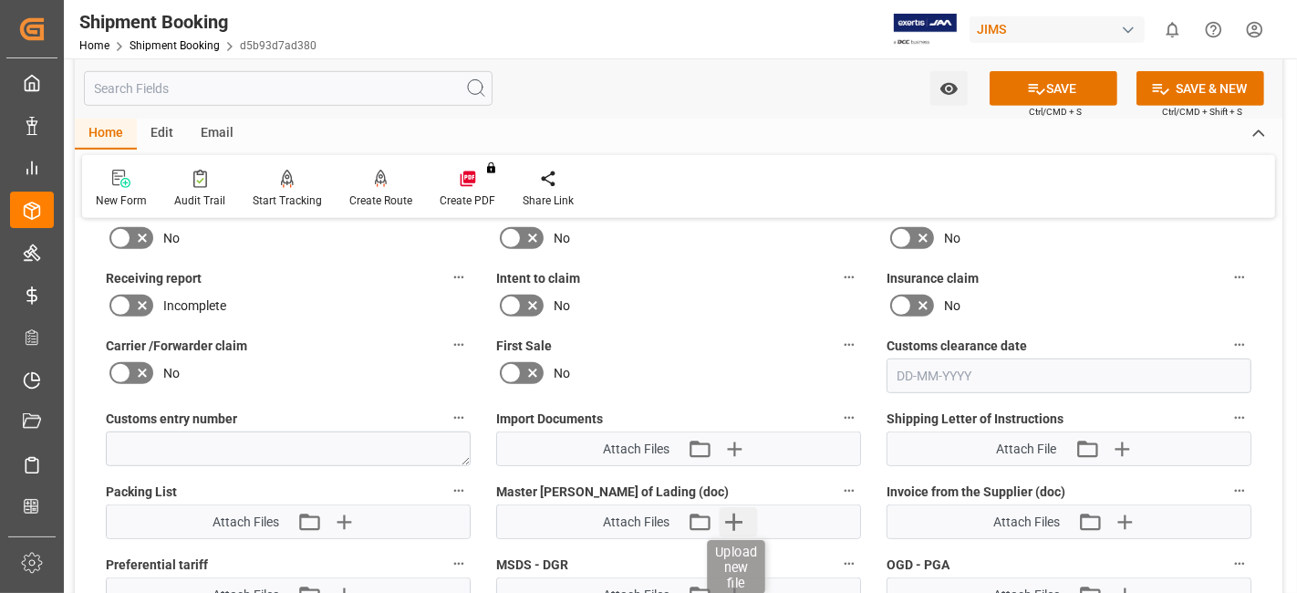
click at [730, 513] on icon "button" at bounding box center [733, 521] width 17 height 17
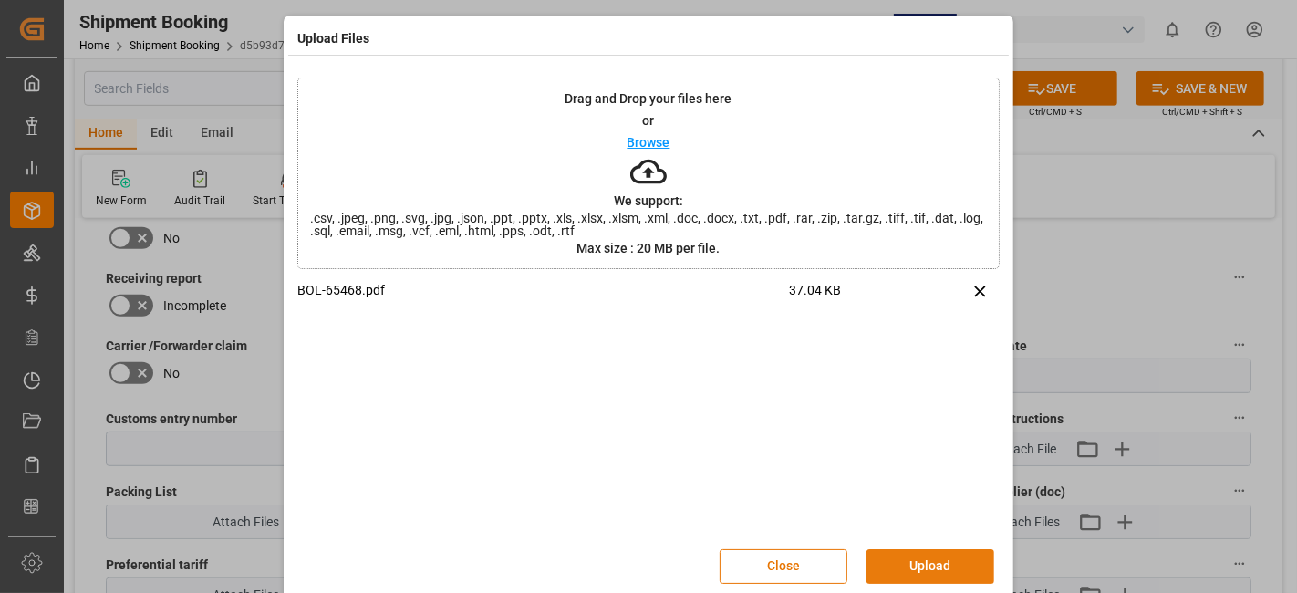
click at [894, 566] on button "Upload" at bounding box center [930, 566] width 128 height 35
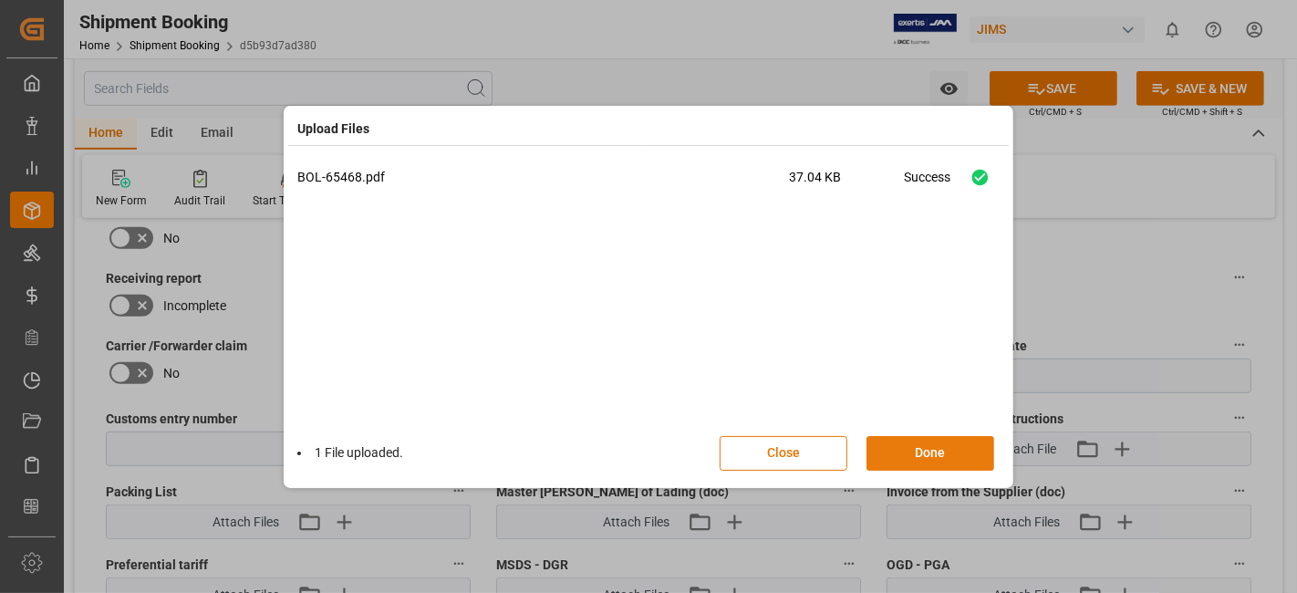
click at [932, 451] on button "Done" at bounding box center [930, 453] width 128 height 35
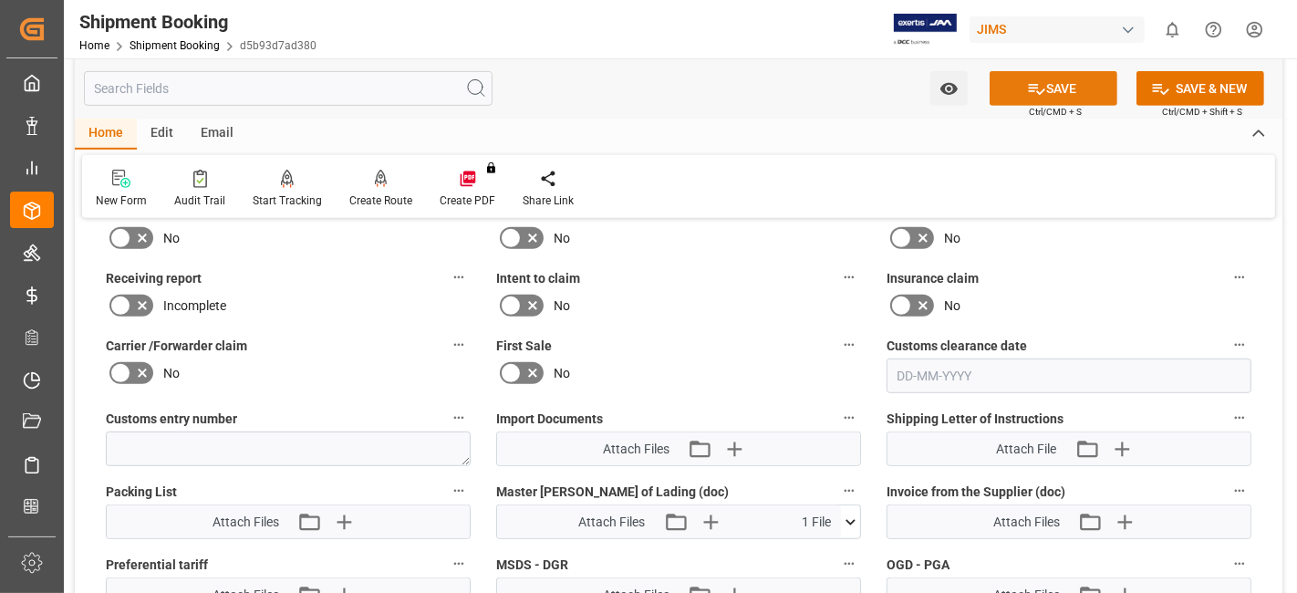
click at [1032, 88] on icon at bounding box center [1036, 88] width 19 height 19
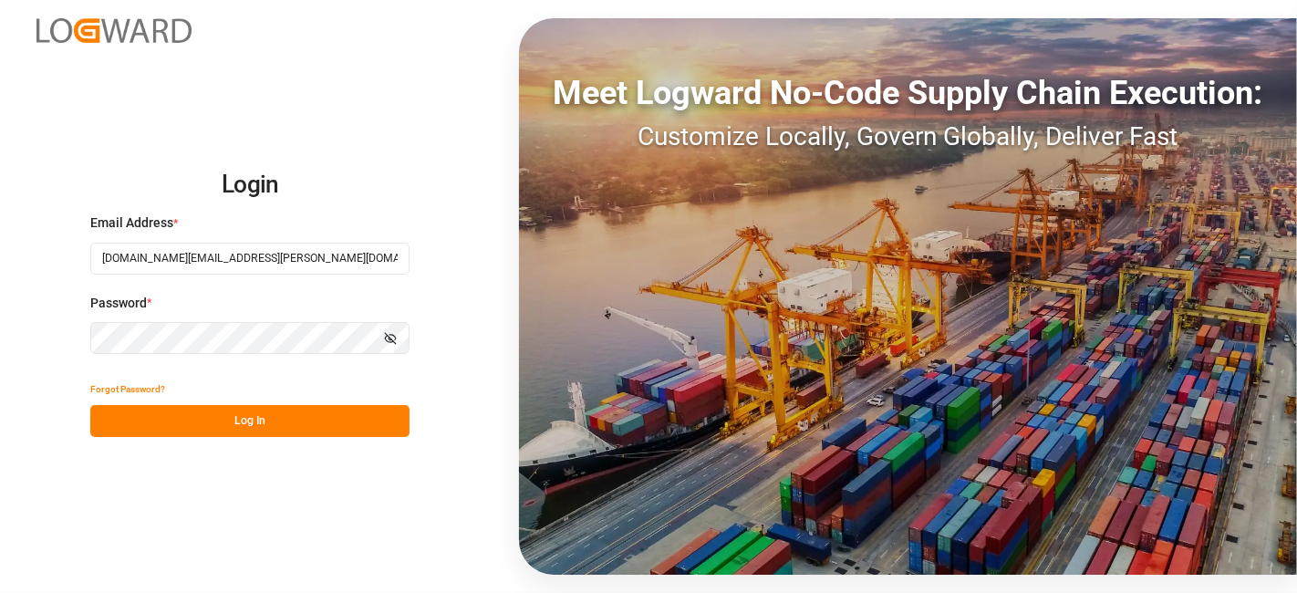
click at [271, 412] on button "Log In" at bounding box center [249, 421] width 319 height 32
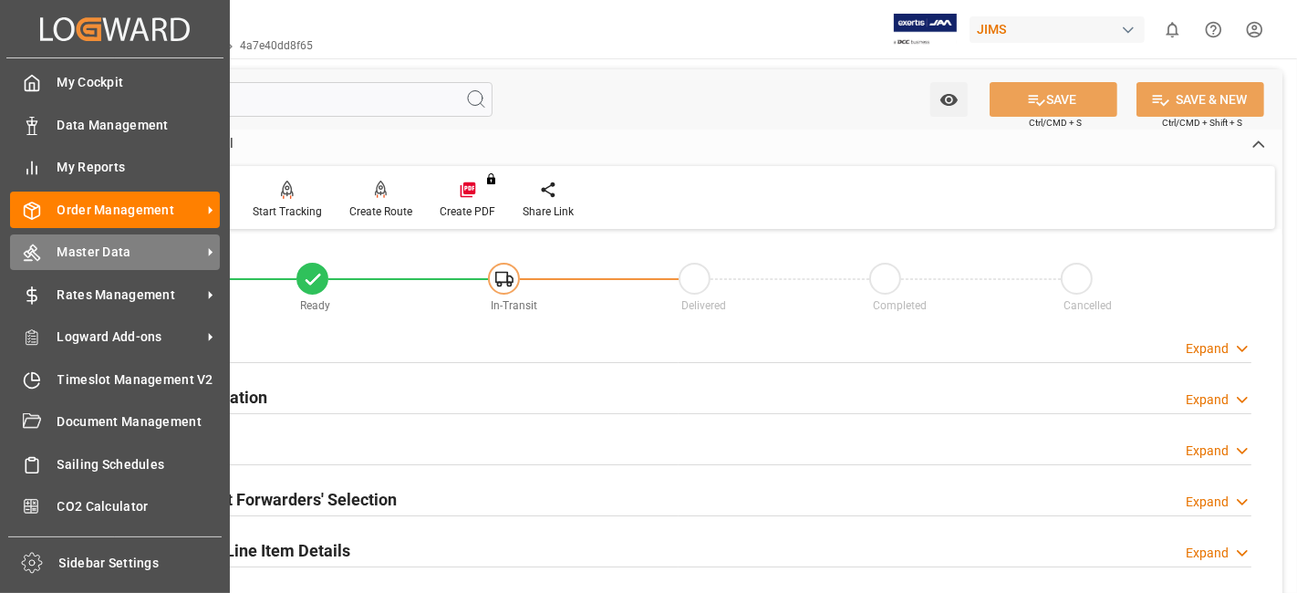
click at [152, 246] on span "Master Data" at bounding box center [129, 252] width 144 height 19
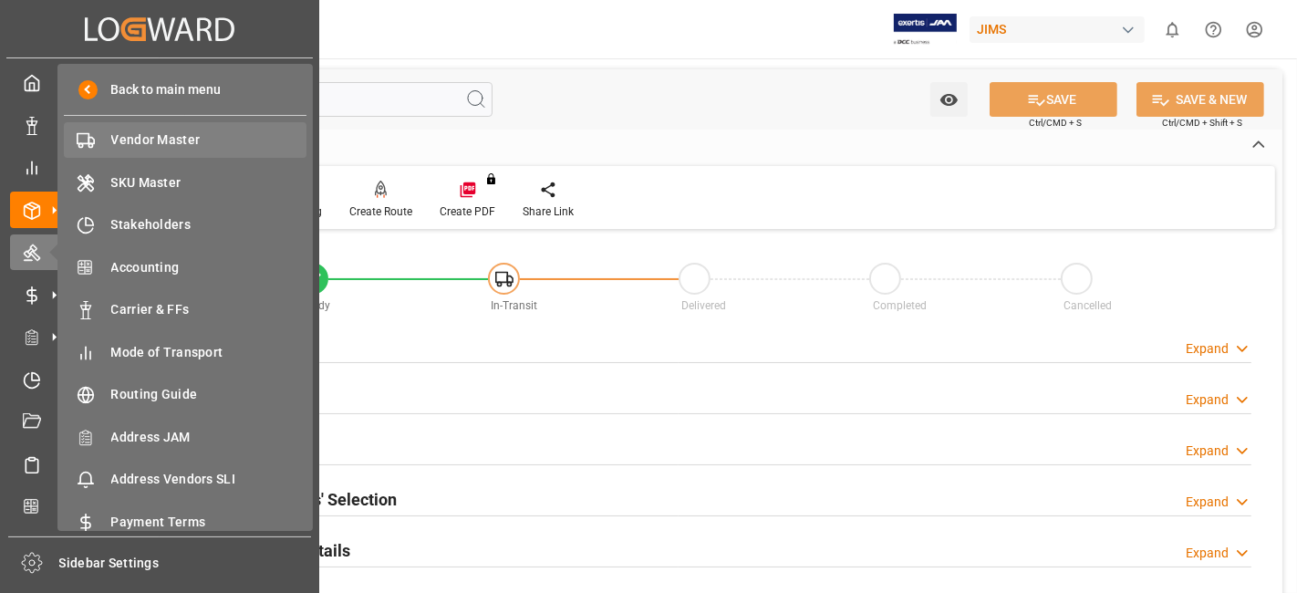
click at [167, 136] on span "Vendor Master" at bounding box center [209, 139] width 196 height 19
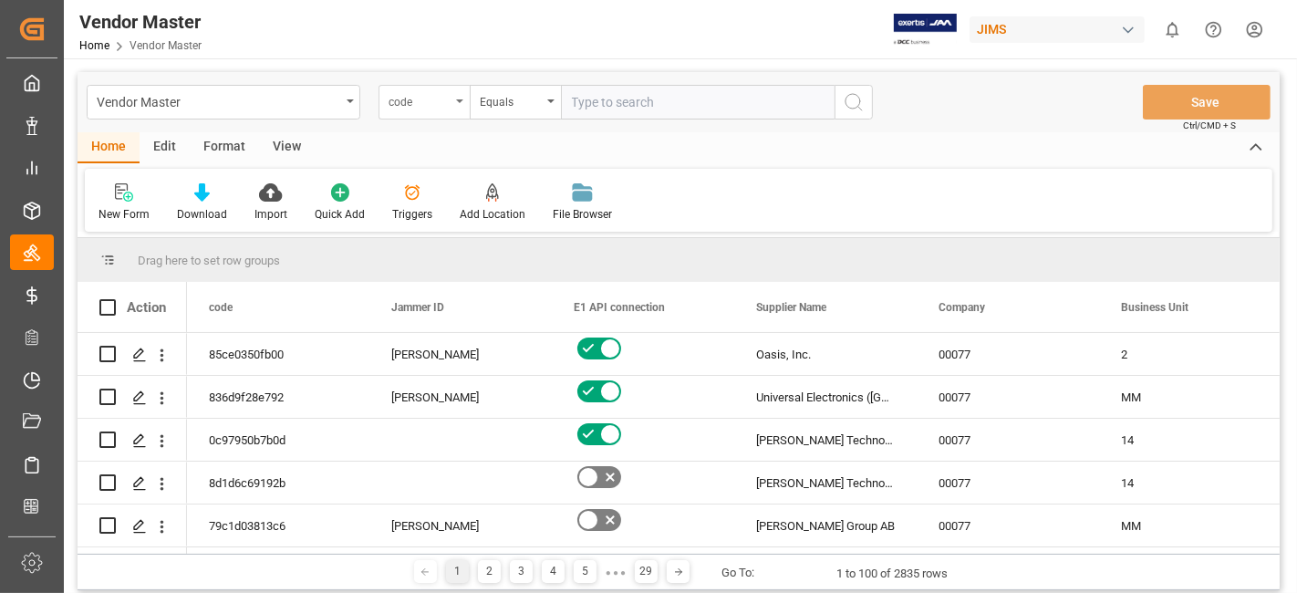
click at [453, 103] on div "code" at bounding box center [423, 102] width 91 height 35
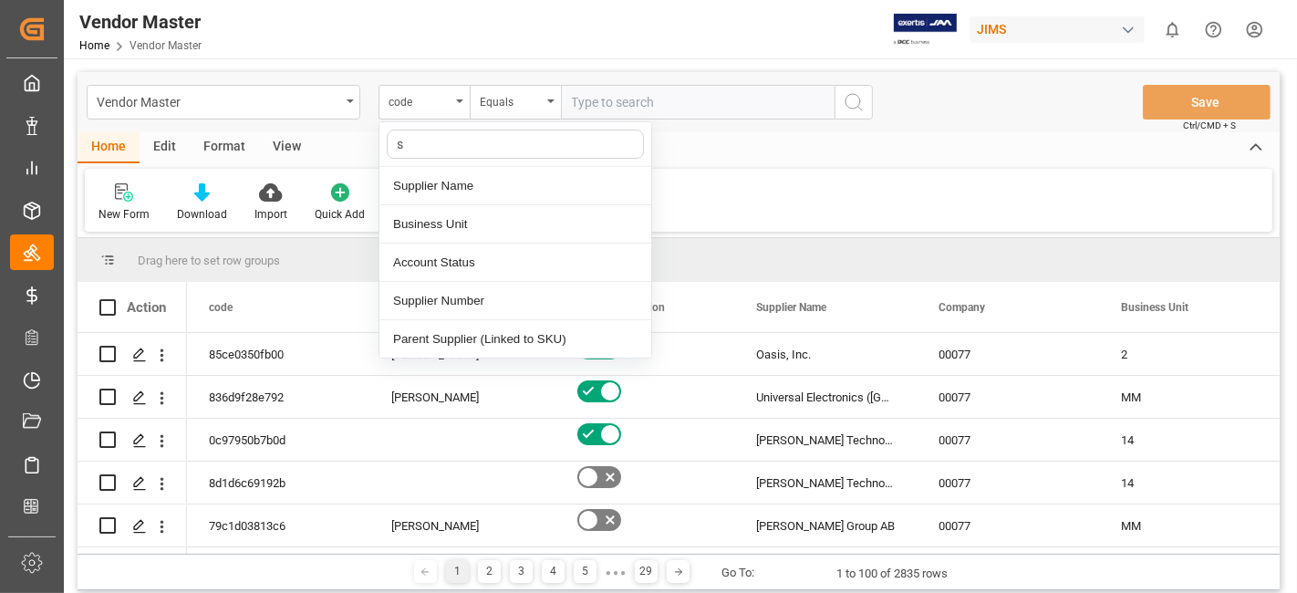
type input "su"
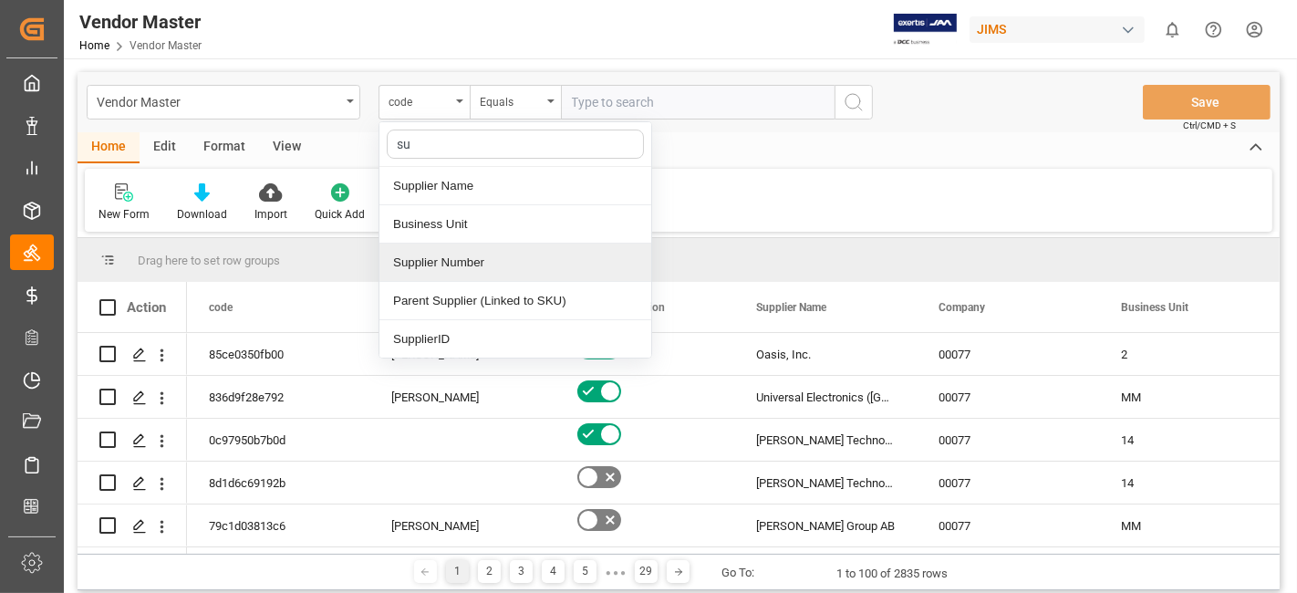
click at [460, 264] on div "Supplier Number" at bounding box center [515, 263] width 272 height 38
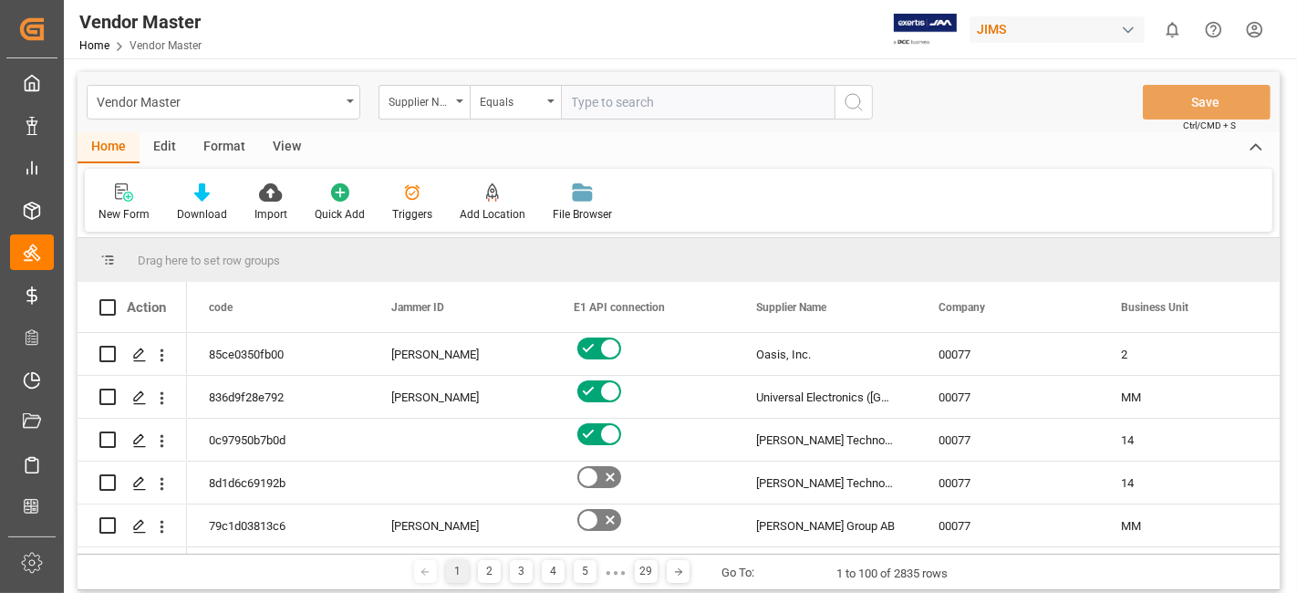
click at [617, 101] on input "text" at bounding box center [698, 102] width 274 height 35
paste input "499814"
type input "499814"
click at [850, 105] on icon "search button" at bounding box center [854, 102] width 22 height 22
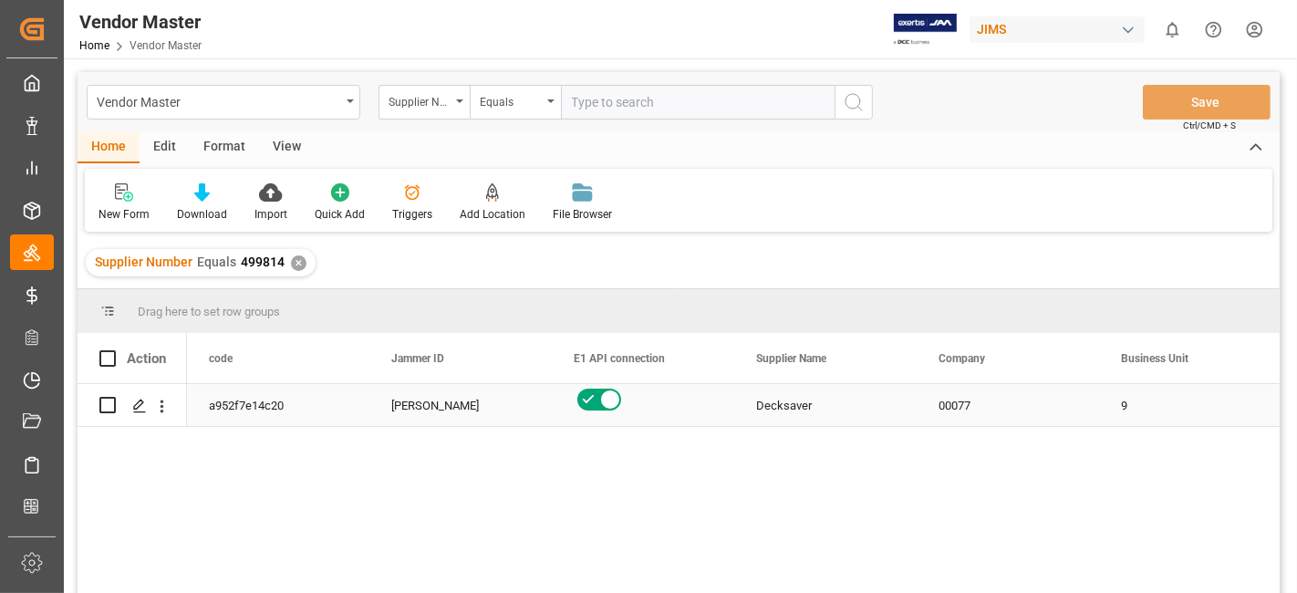
click at [284, 408] on div "a952f7e14c20" at bounding box center [278, 405] width 182 height 42
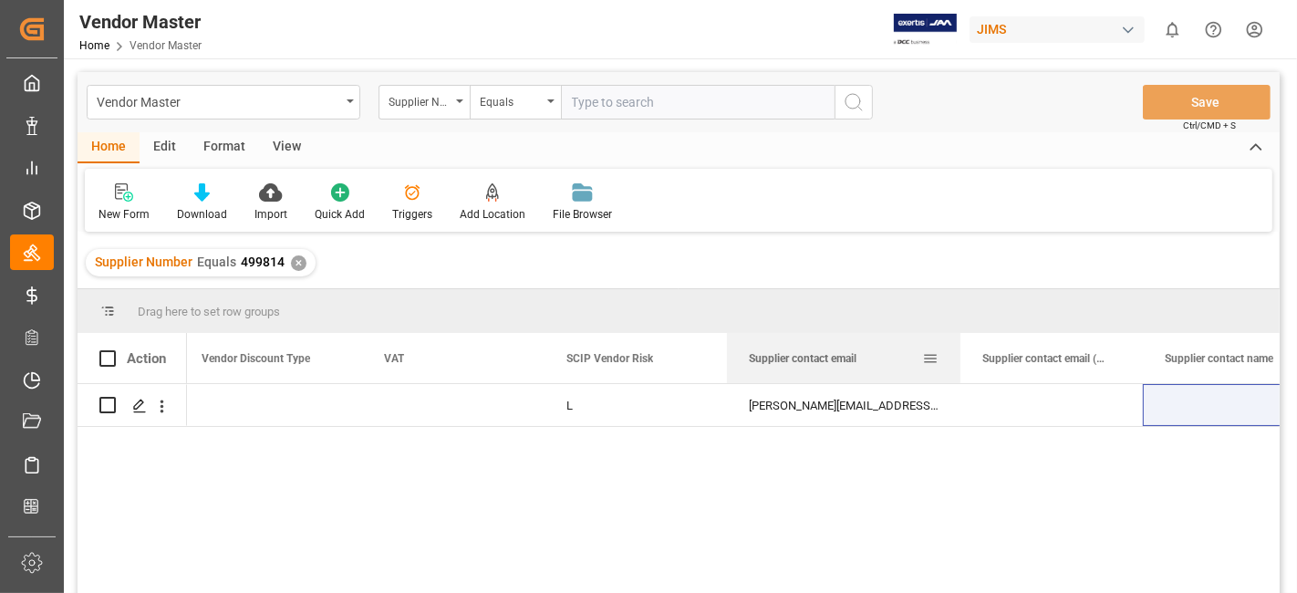
drag, startPoint x: 907, startPoint y: 350, endPoint x: 959, endPoint y: 368, distance: 53.9
click at [959, 368] on div at bounding box center [960, 358] width 7 height 50
click at [817, 410] on div "[PERSON_NAME][EMAIL_ADDRESS][PERSON_NAME][DOMAIN_NAME]" at bounding box center [843, 405] width 233 height 42
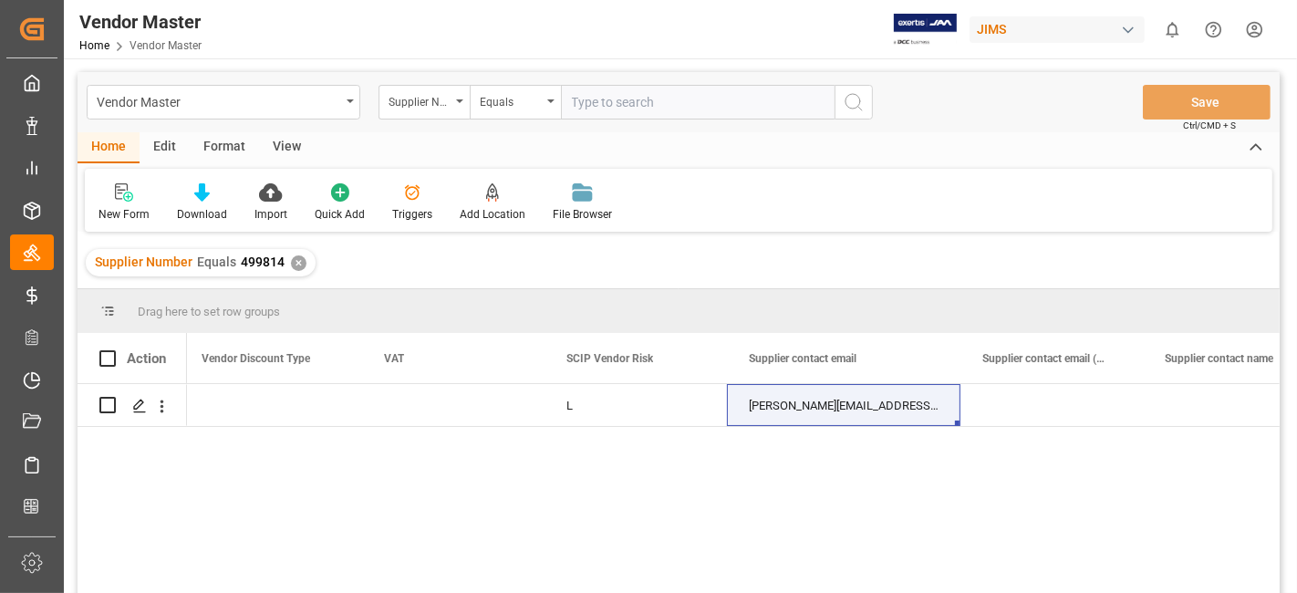
click at [594, 407] on div "L" at bounding box center [635, 406] width 139 height 42
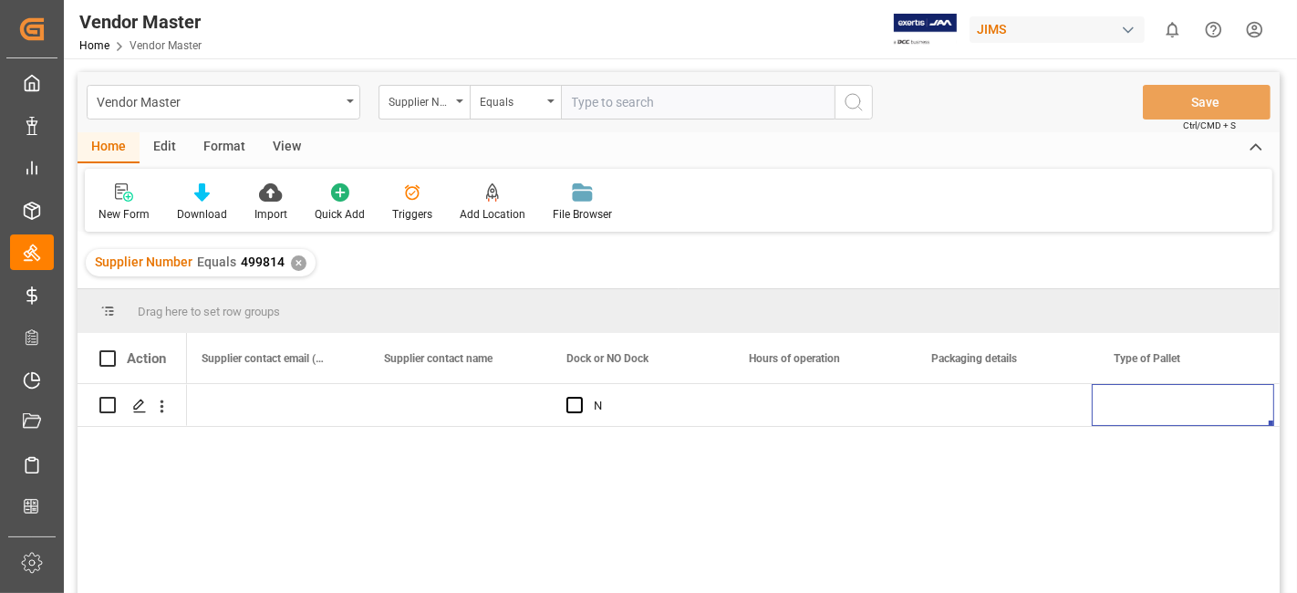
scroll to position [0, 7718]
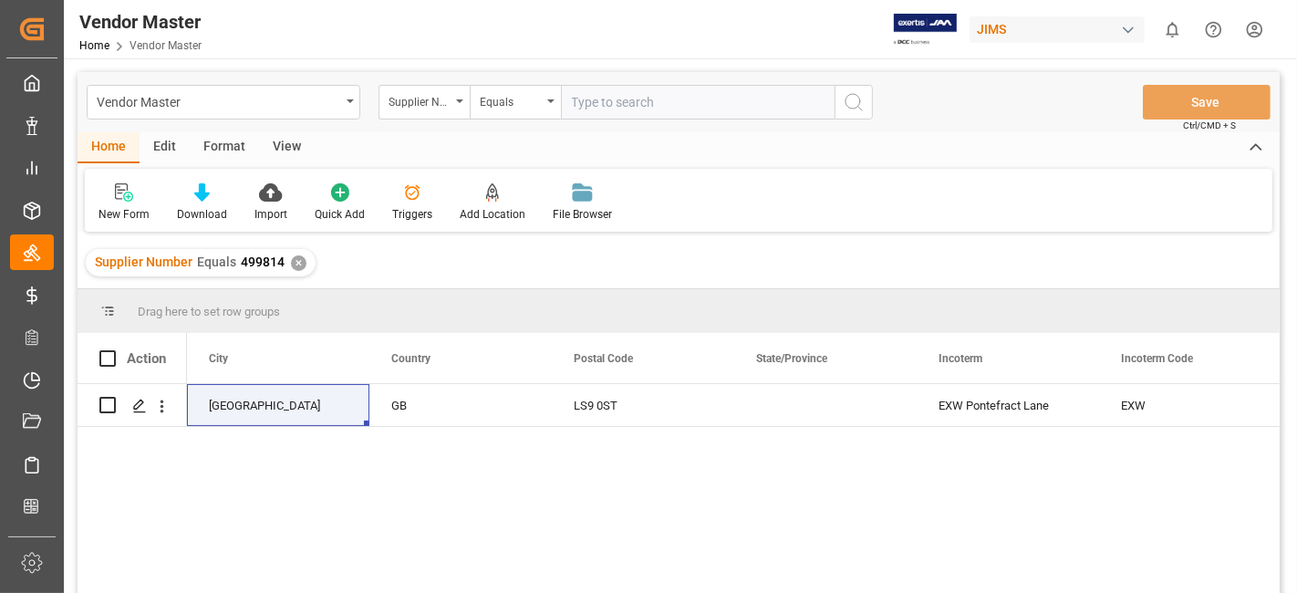
click at [301, 265] on div "✕" at bounding box center [299, 263] width 16 height 16
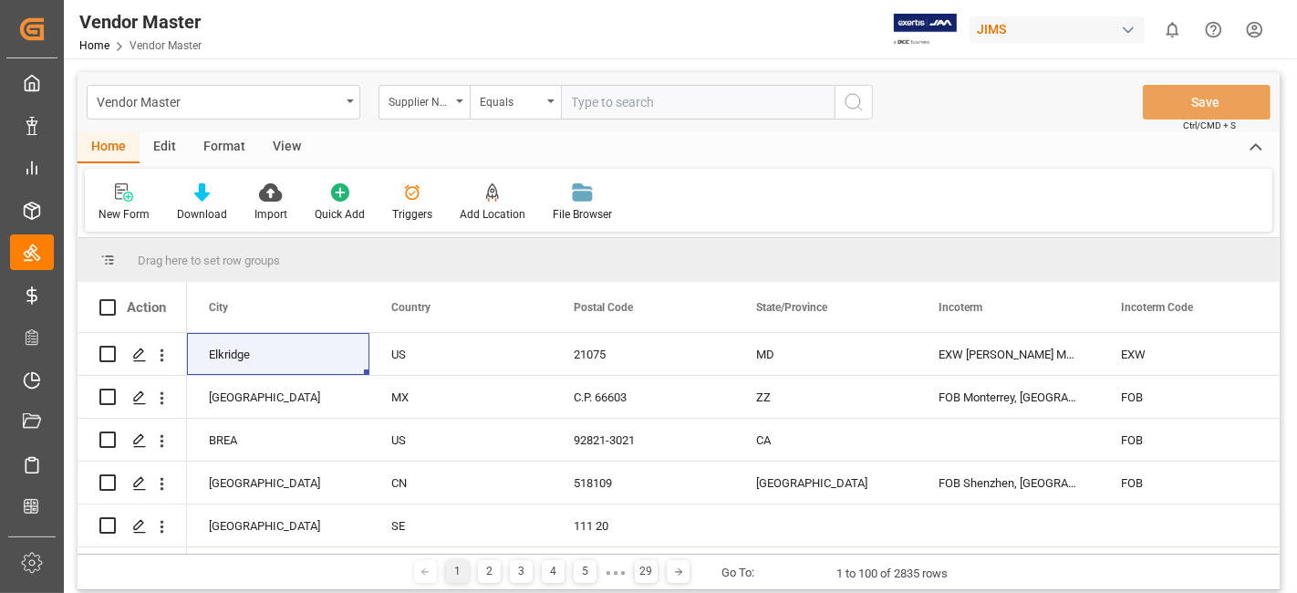
click at [603, 106] on input "text" at bounding box center [698, 102] width 274 height 35
paste input "167567"
type input "167567"
click at [852, 108] on circle "search button" at bounding box center [852, 101] width 15 height 15
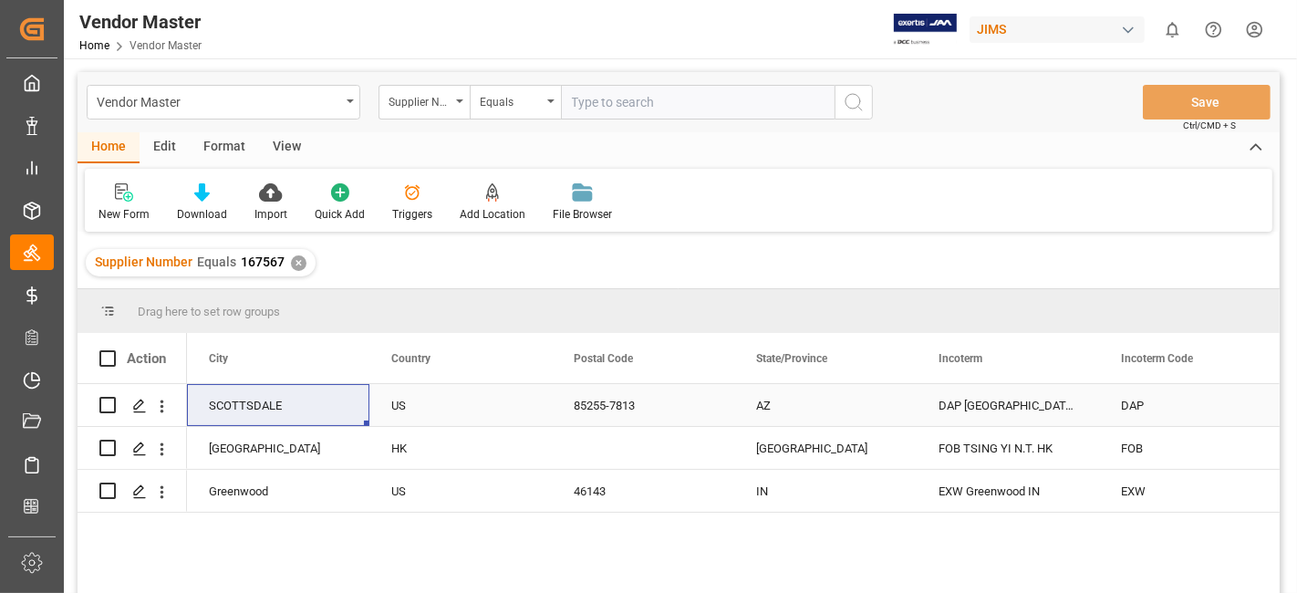
click at [278, 409] on div "SCOTTSDALE" at bounding box center [278, 405] width 182 height 42
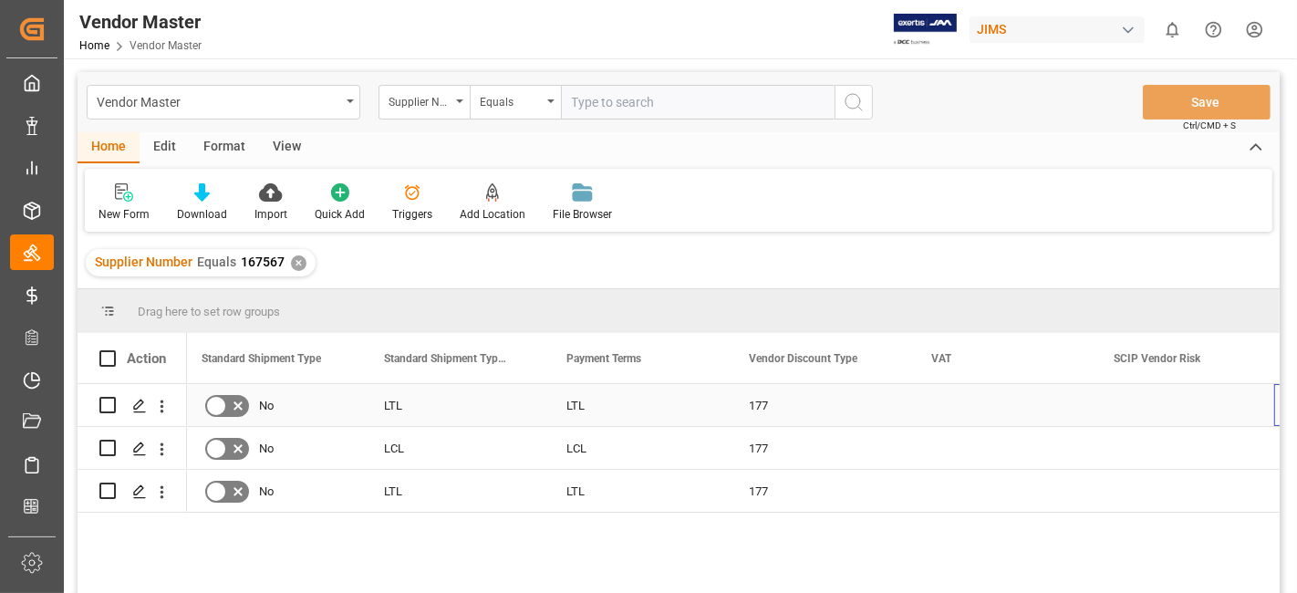
scroll to position [0, 6391]
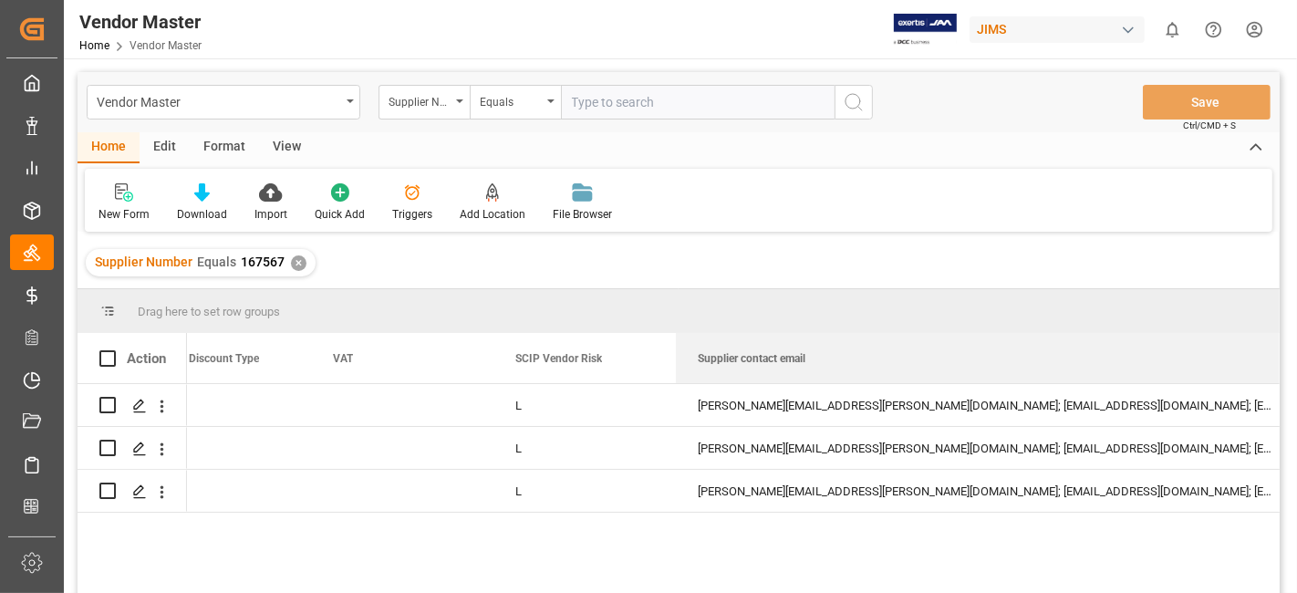
drag, startPoint x: 907, startPoint y: 363, endPoint x: 1296, endPoint y: 365, distance: 389.4
click at [1293, 365] on div "Vendor Master Home Vendor Master [PERSON_NAME] 0 Notifications Only show unread…" at bounding box center [678, 296] width 1229 height 593
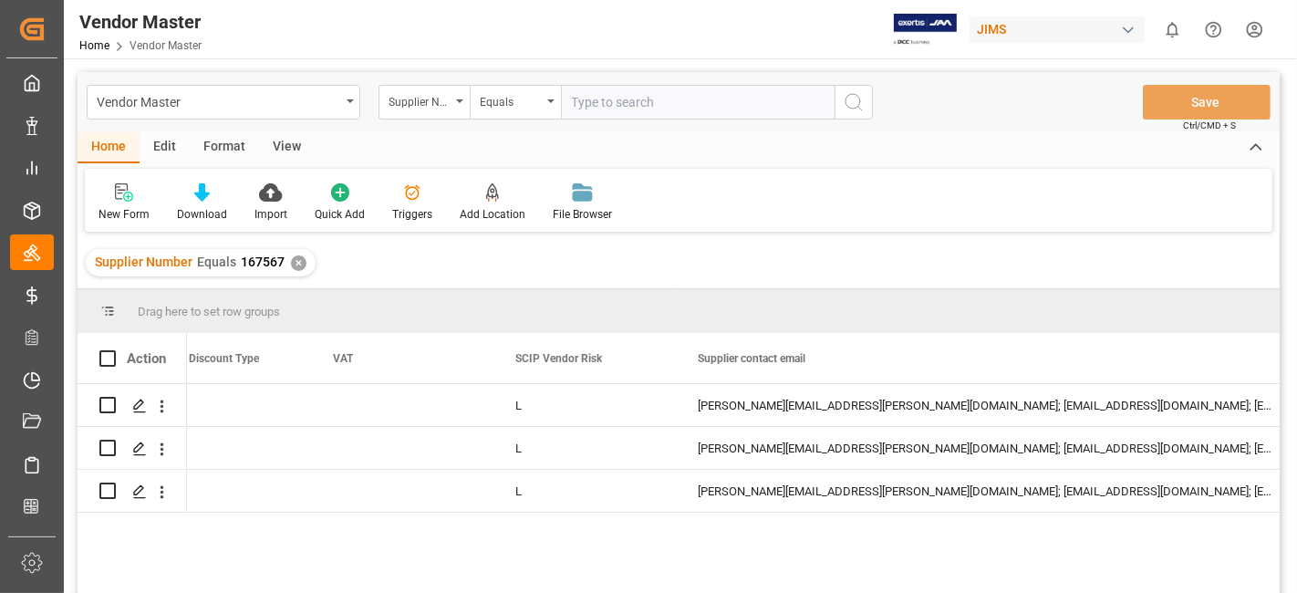
click at [868, 549] on div "177 L [PERSON_NAME][EMAIL_ADDRESS][PERSON_NAME][DOMAIN_NAME]; [EMAIL_ADDRESS][D…" at bounding box center [733, 494] width 1093 height 221
click at [886, 492] on div "[PERSON_NAME][EMAIL_ADDRESS][PERSON_NAME][DOMAIN_NAME]; [EMAIL_ADDRESS][DOMAIN_…" at bounding box center [987, 491] width 623 height 42
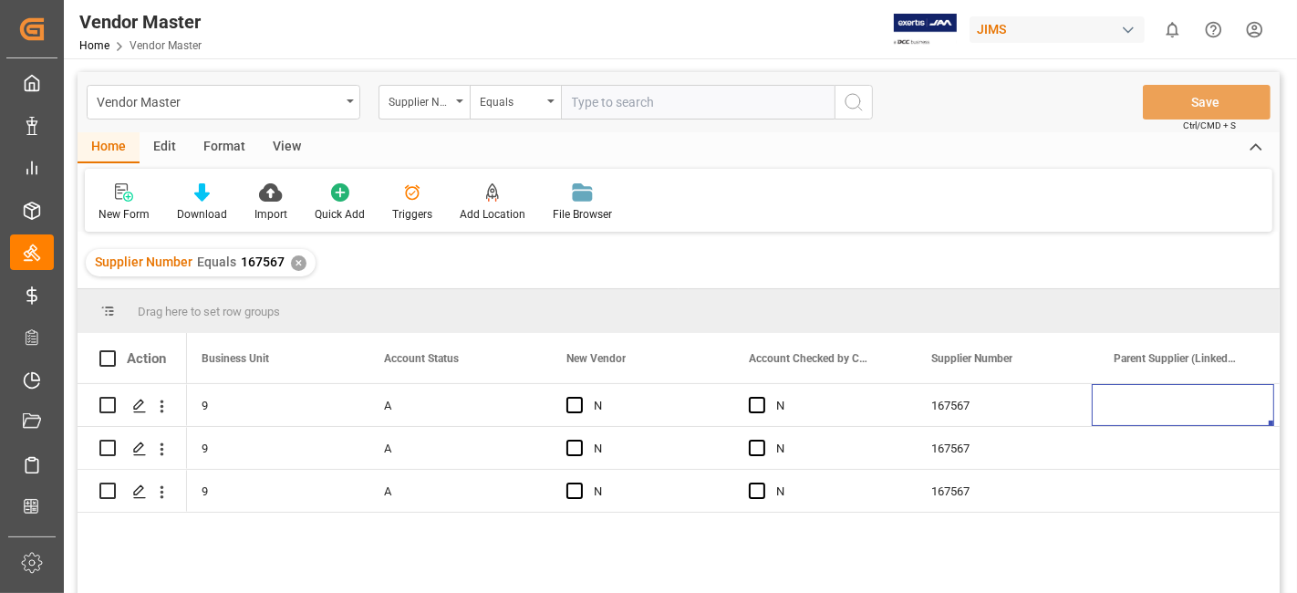
scroll to position [0, 1102]
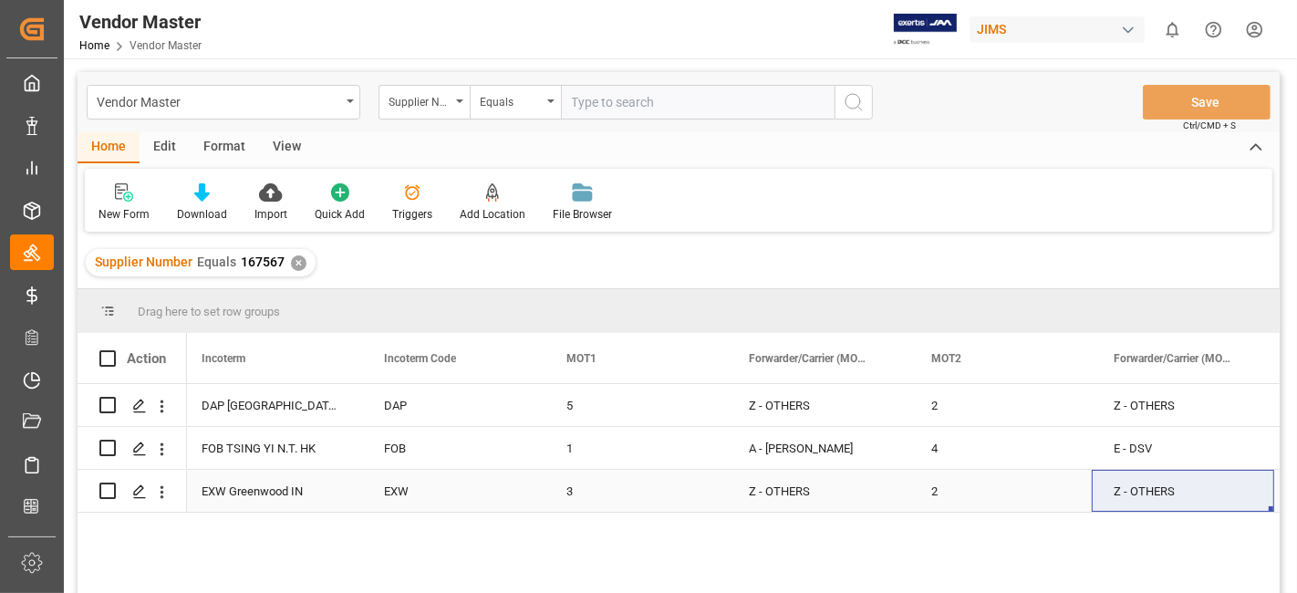
click at [262, 482] on div "EXW Greenwood IN" at bounding box center [271, 491] width 182 height 42
